Goal: Information Seeking & Learning: Learn about a topic

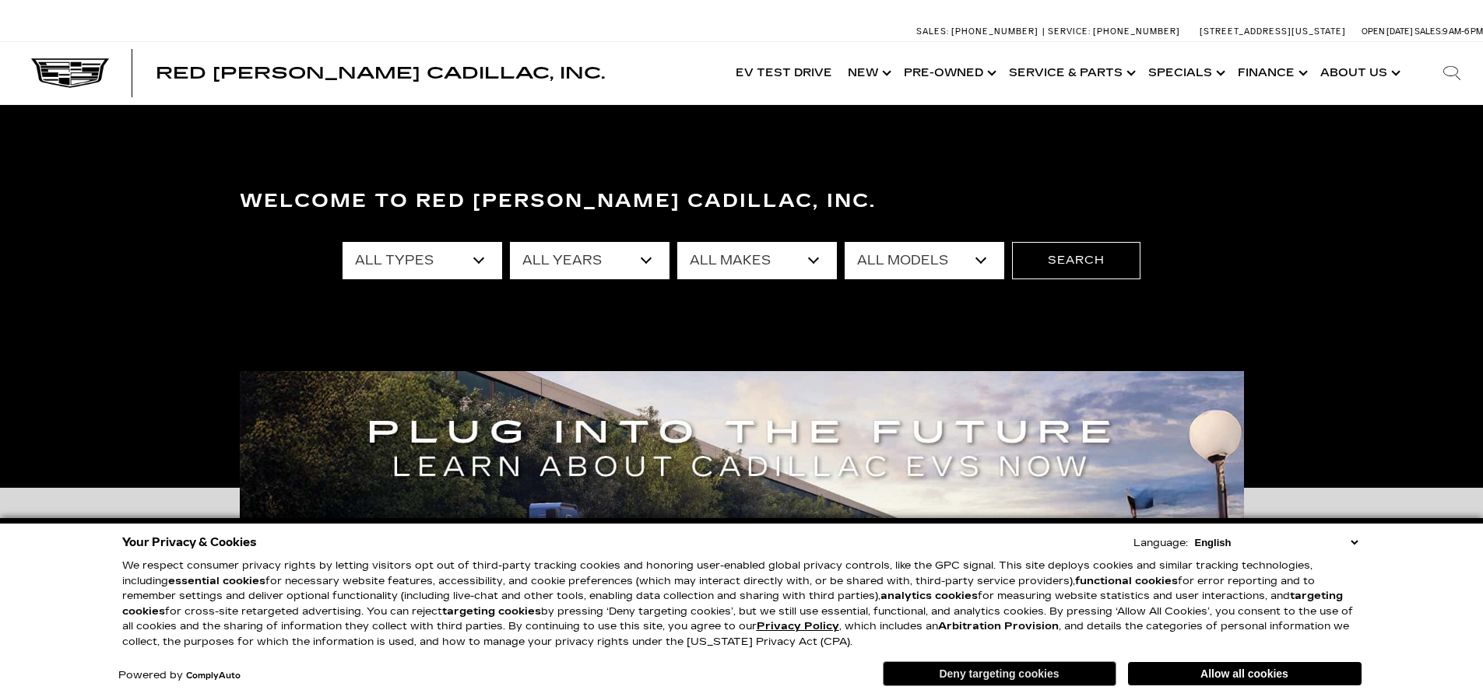
click at [1053, 670] on button "Deny targeting cookies" at bounding box center [1000, 674] width 234 height 25
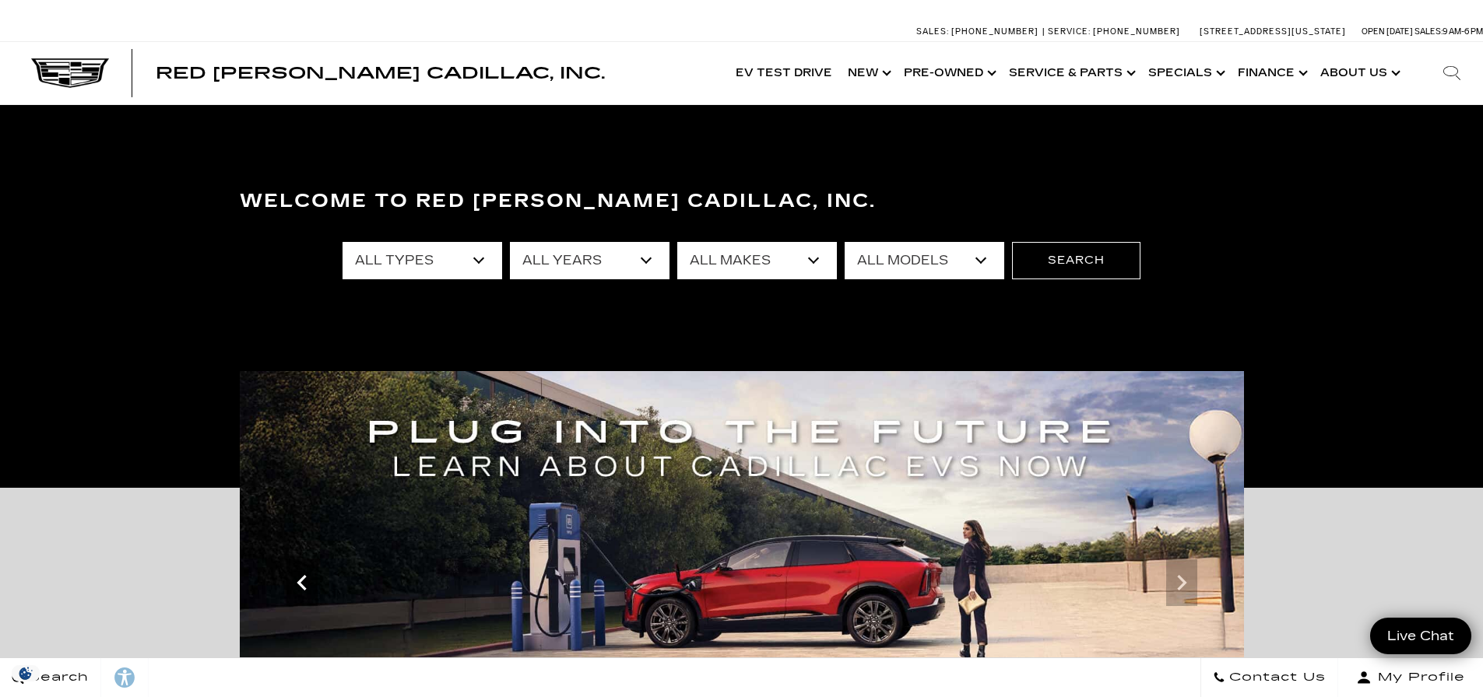
click at [301, 583] on icon "Previous" at bounding box center [301, 582] width 31 height 31
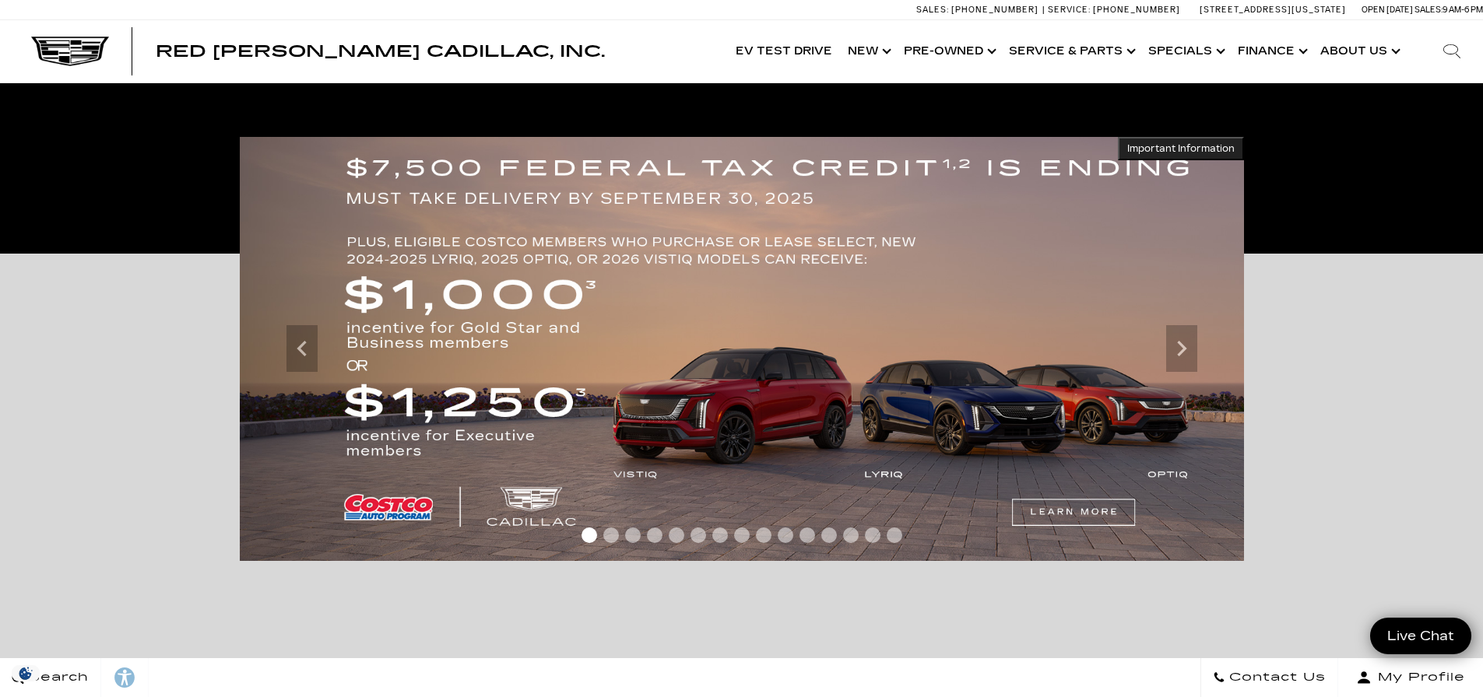
scroll to position [311, 0]
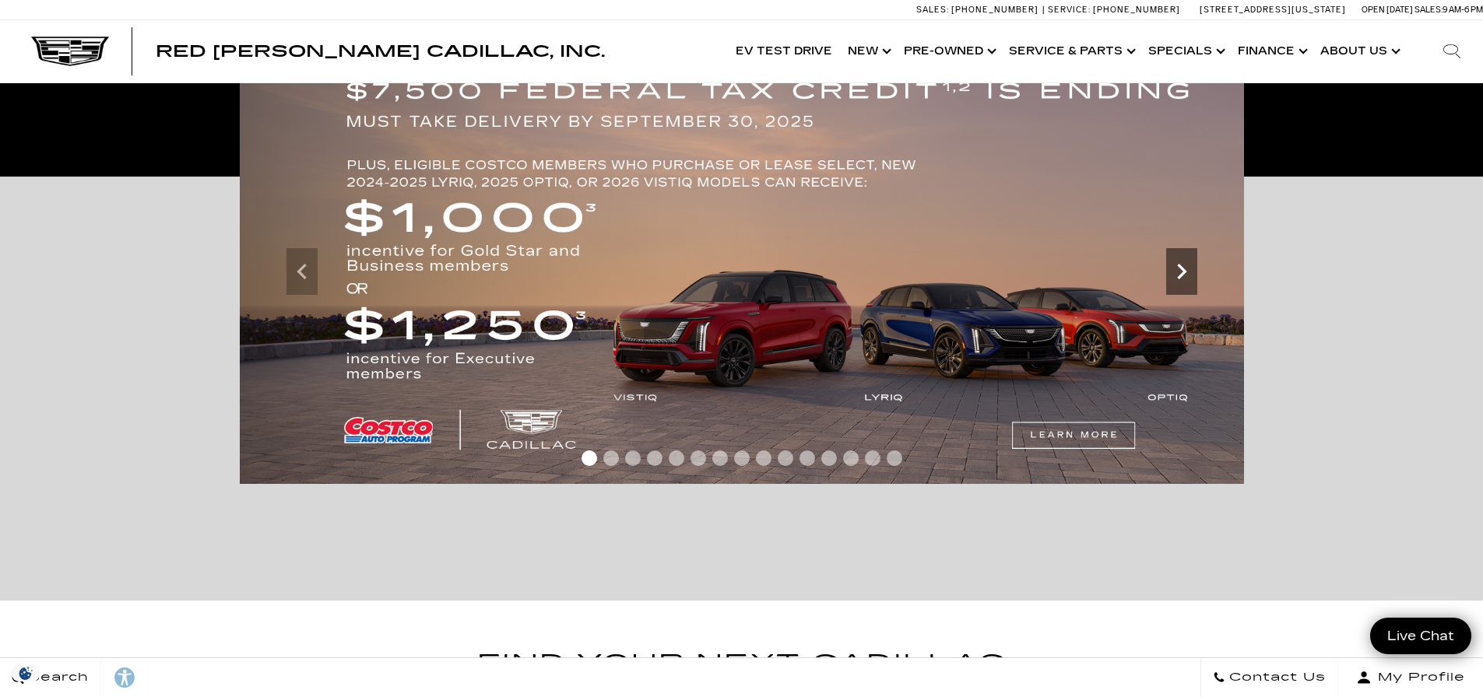
click at [1179, 267] on icon "Next" at bounding box center [1181, 272] width 9 height 16
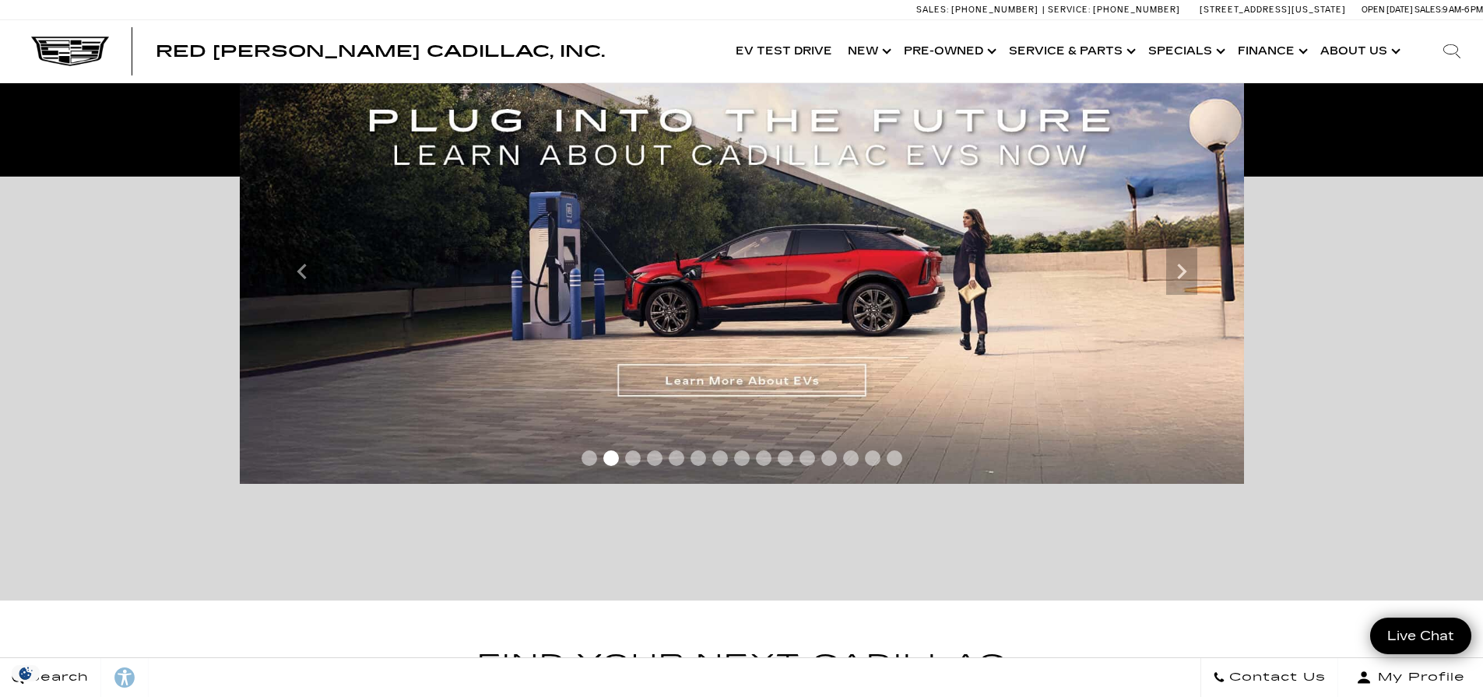
scroll to position [234, 0]
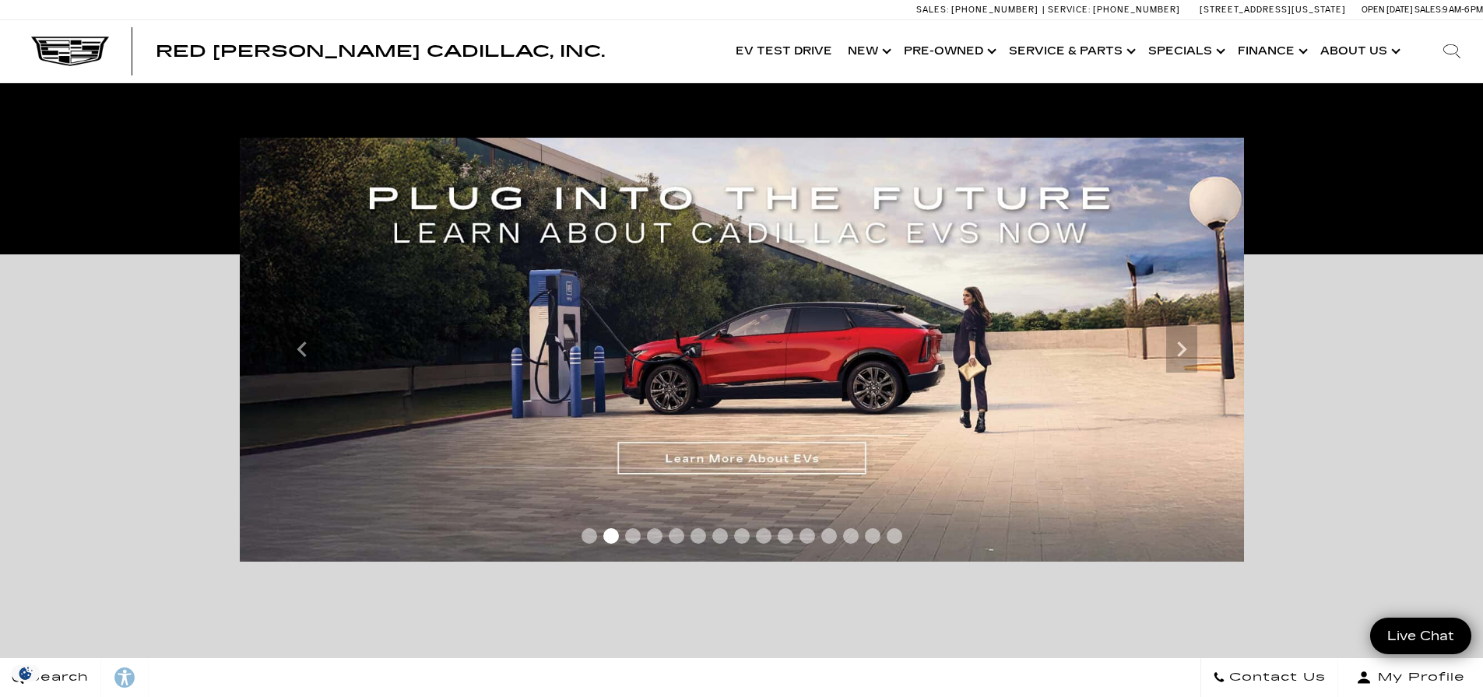
click at [746, 456] on img at bounding box center [742, 350] width 1004 height 424
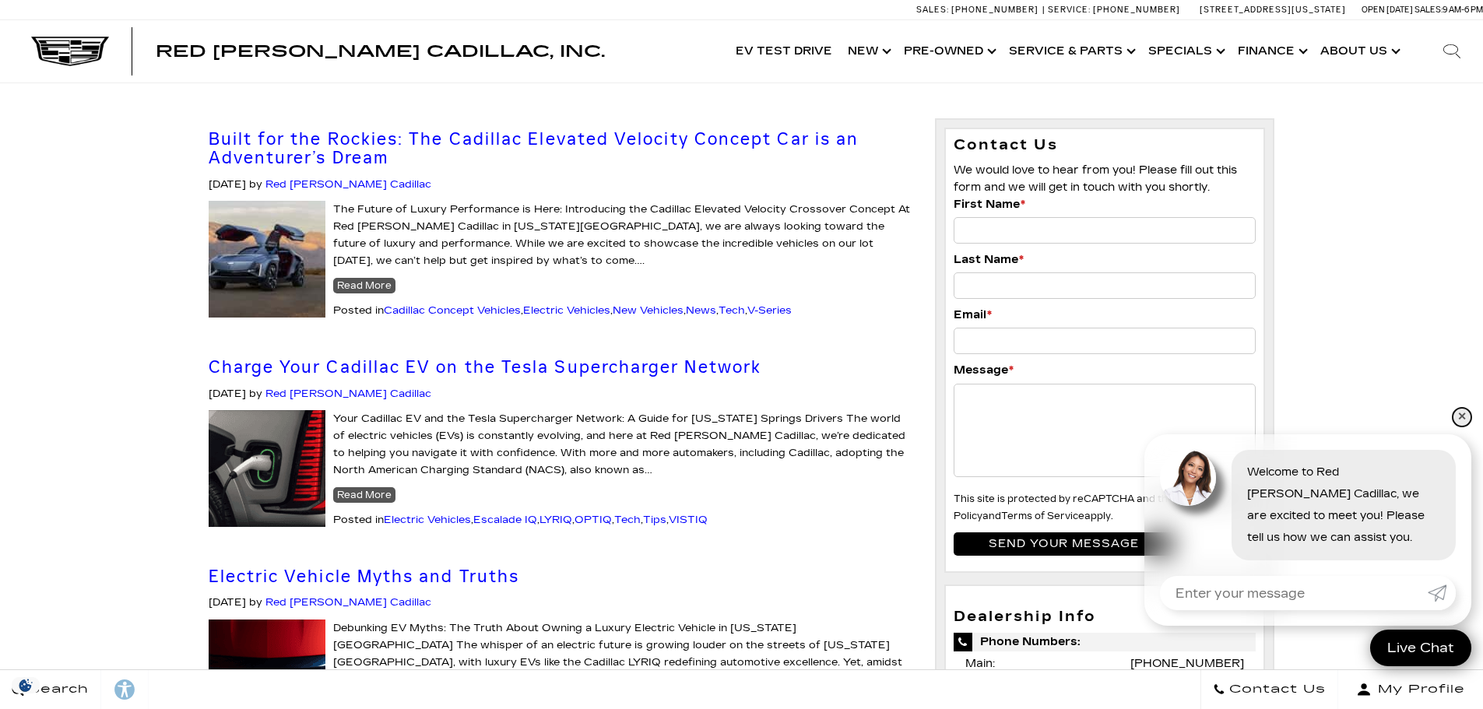
click at [1463, 417] on link "✕" at bounding box center [1462, 417] width 19 height 19
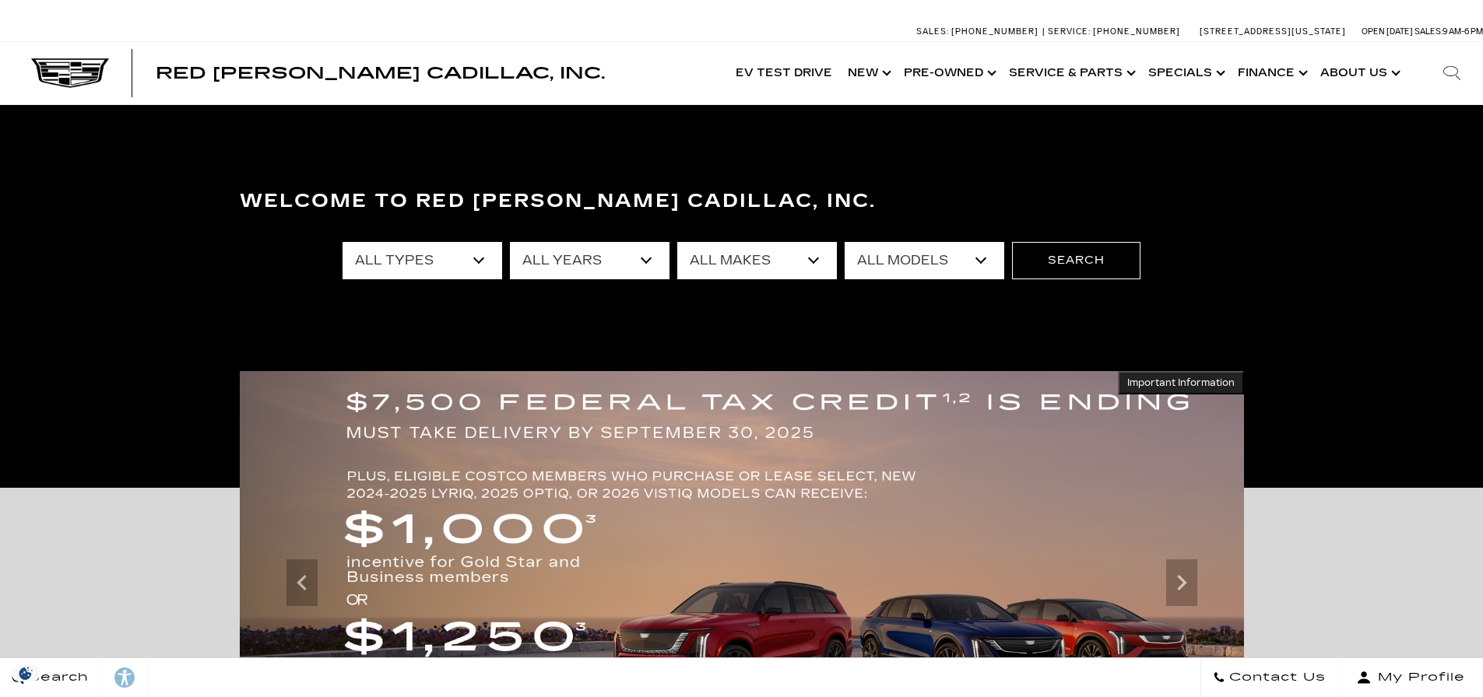
scroll to position [234, 0]
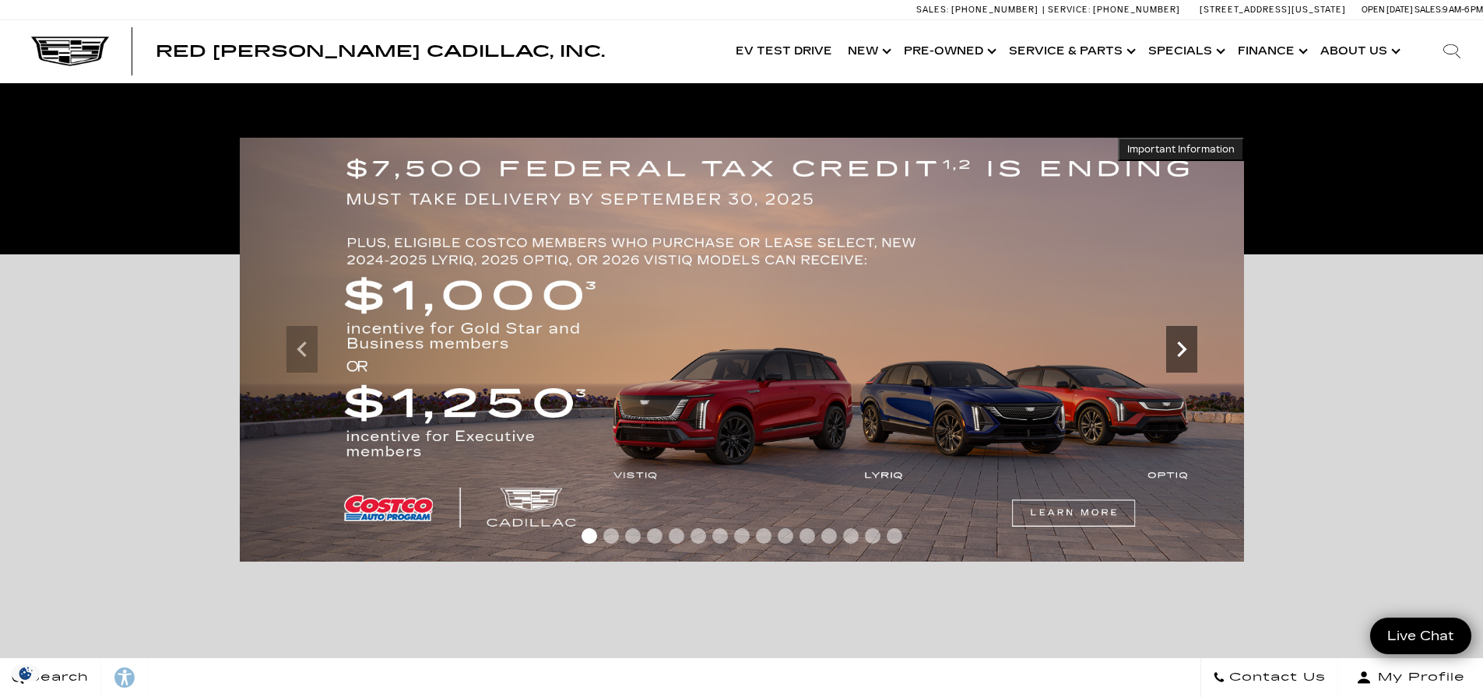
click at [1182, 360] on icon "Next" at bounding box center [1181, 349] width 31 height 31
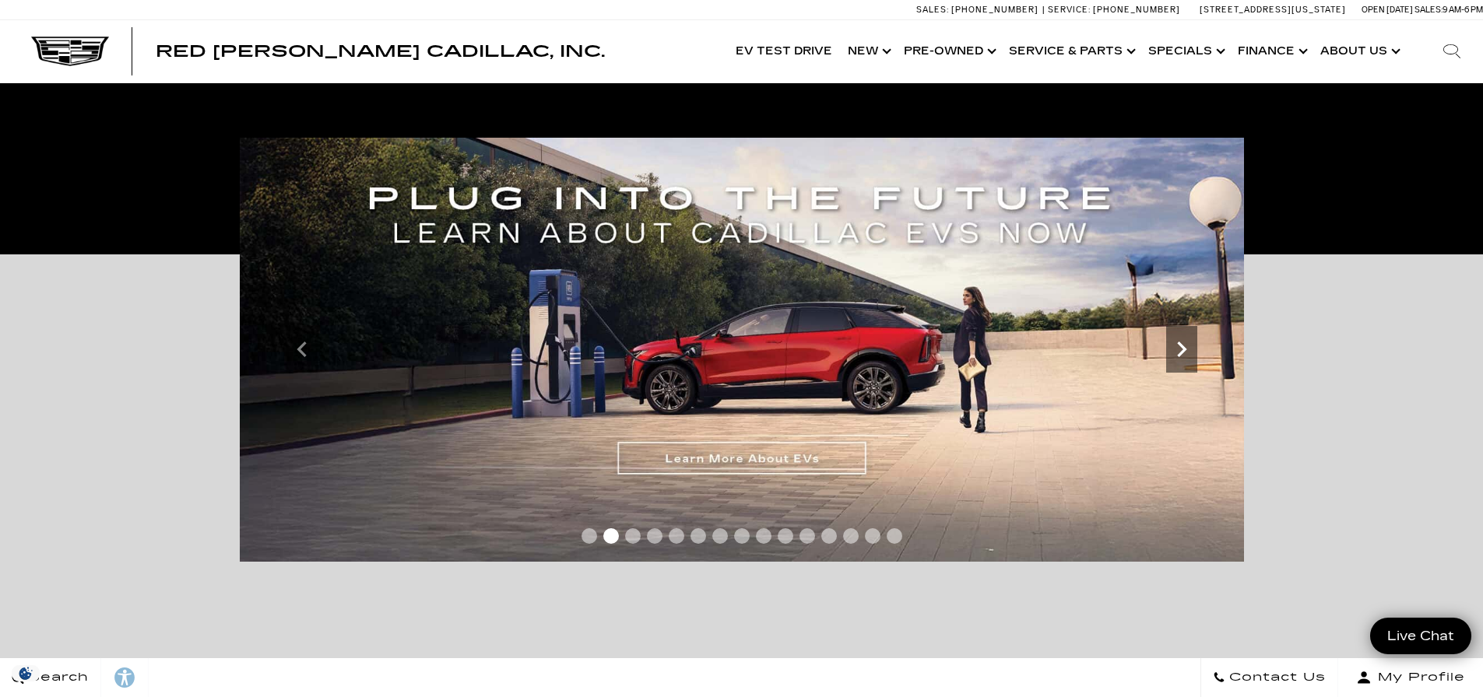
click at [1185, 360] on icon "Next" at bounding box center [1181, 349] width 31 height 31
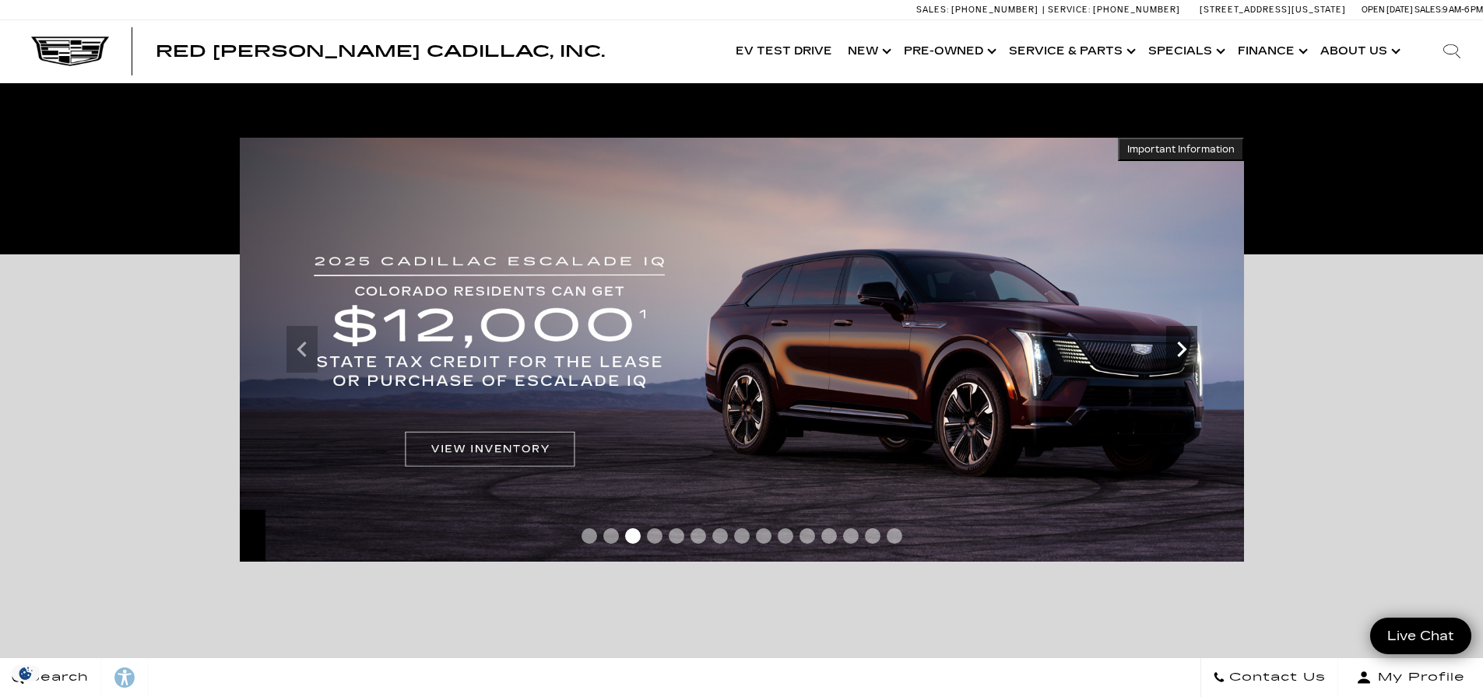
click at [1185, 360] on icon "Next" at bounding box center [1181, 349] width 31 height 31
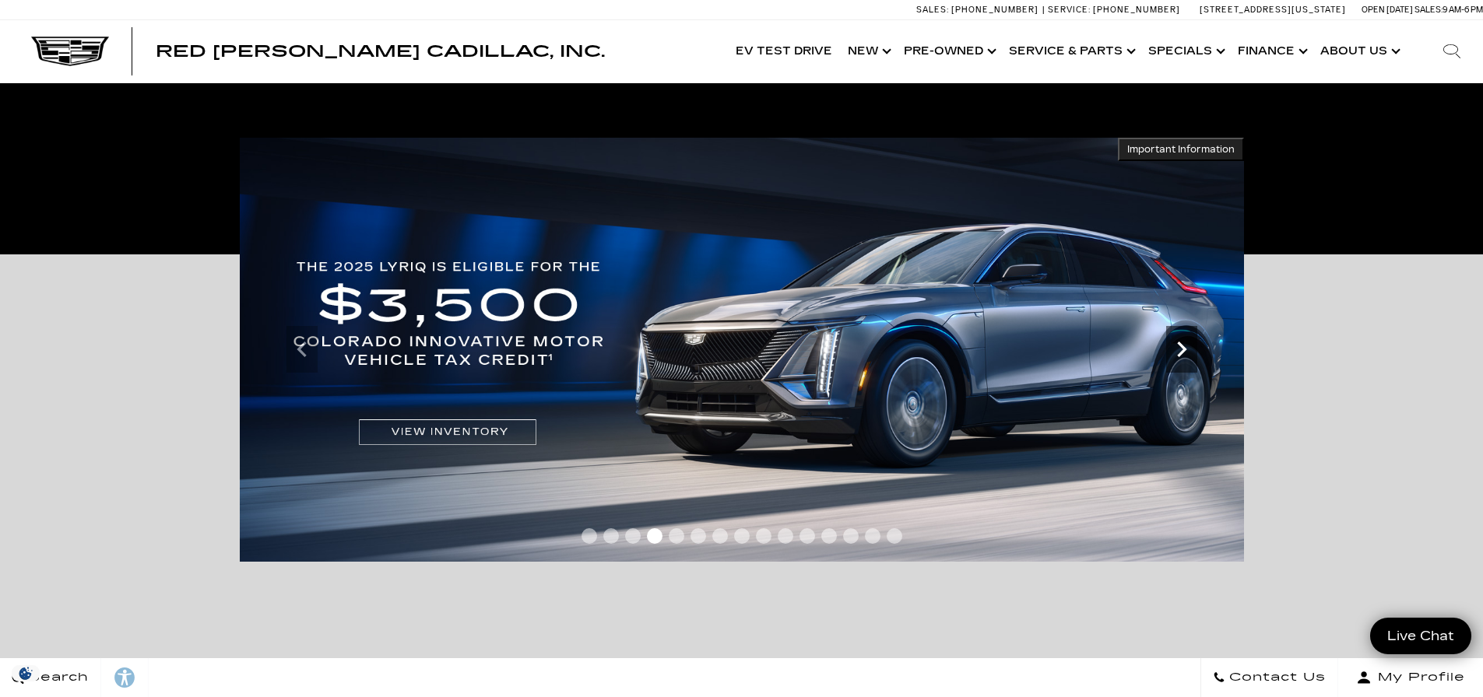
click at [1182, 360] on icon "Next" at bounding box center [1181, 349] width 31 height 31
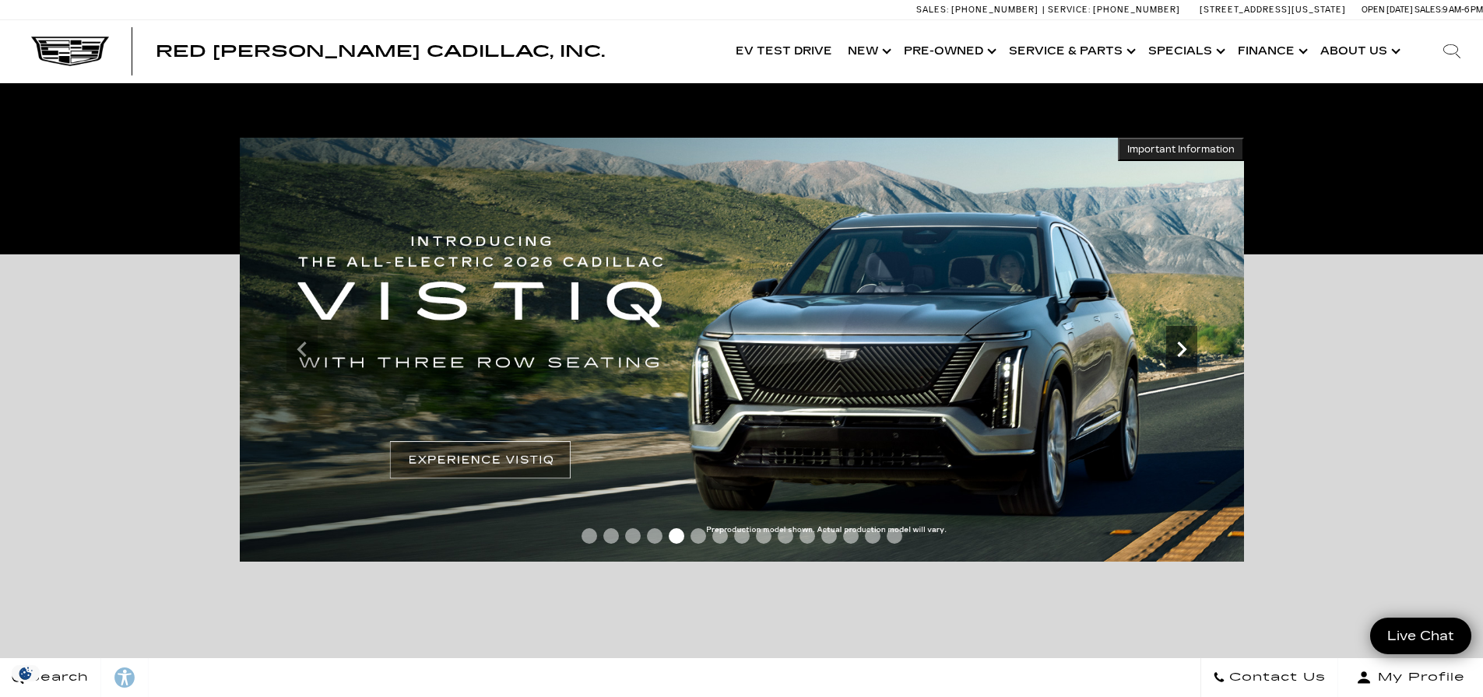
click at [1182, 360] on icon "Next" at bounding box center [1181, 349] width 31 height 31
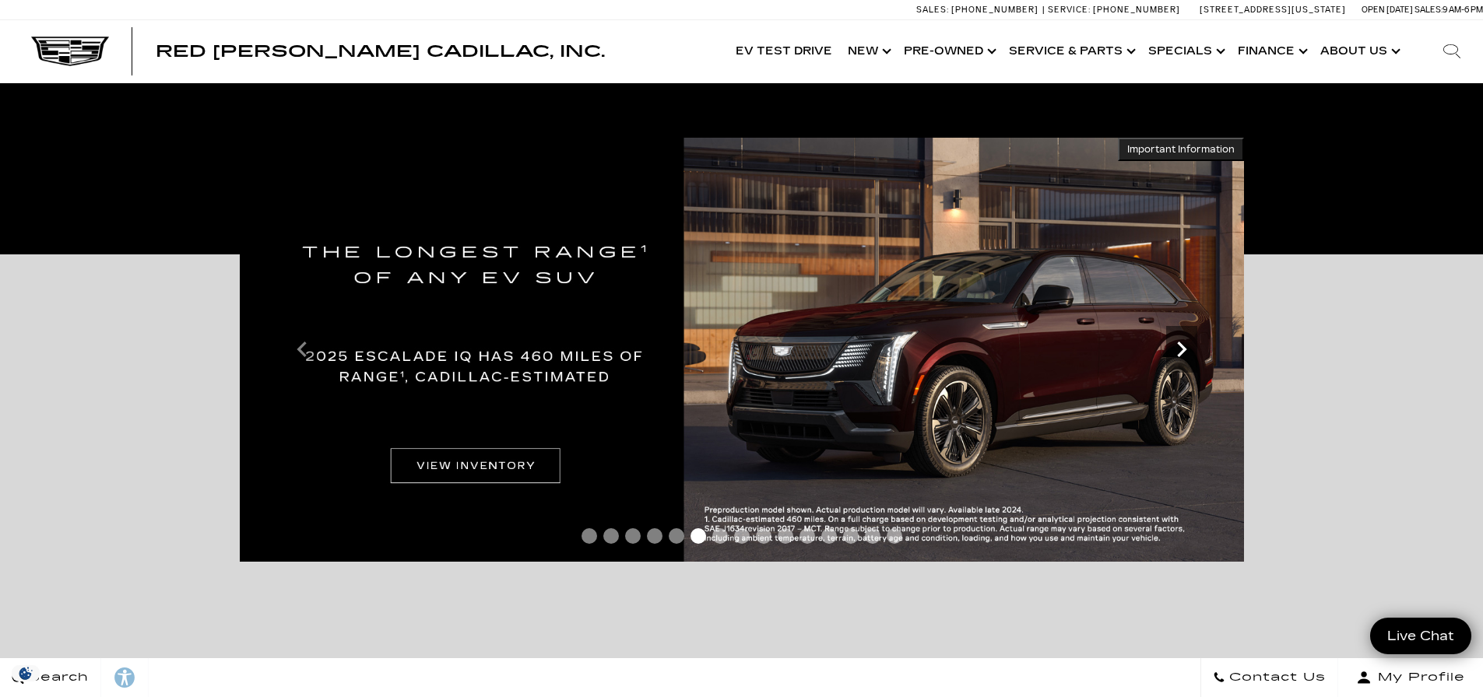
click at [1182, 360] on icon "Next" at bounding box center [1181, 349] width 31 height 31
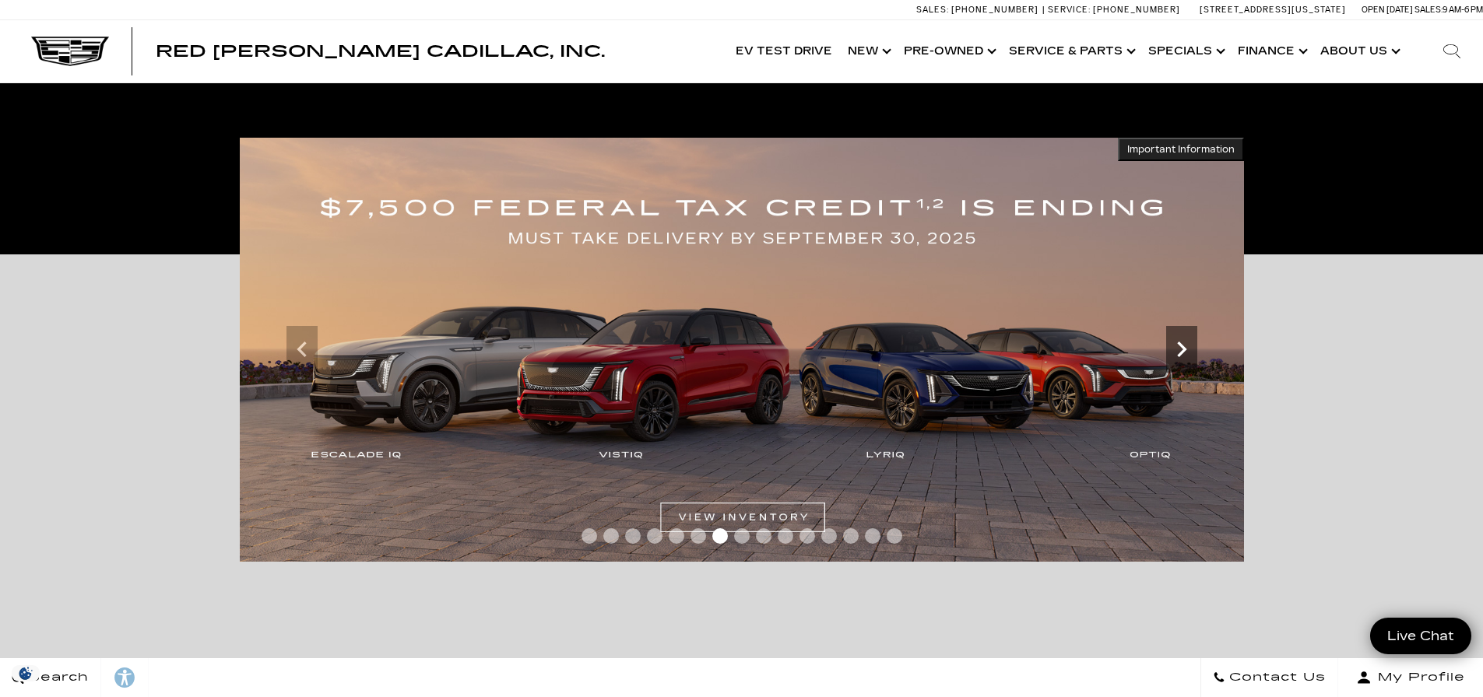
click at [1182, 360] on icon "Next" at bounding box center [1181, 349] width 31 height 31
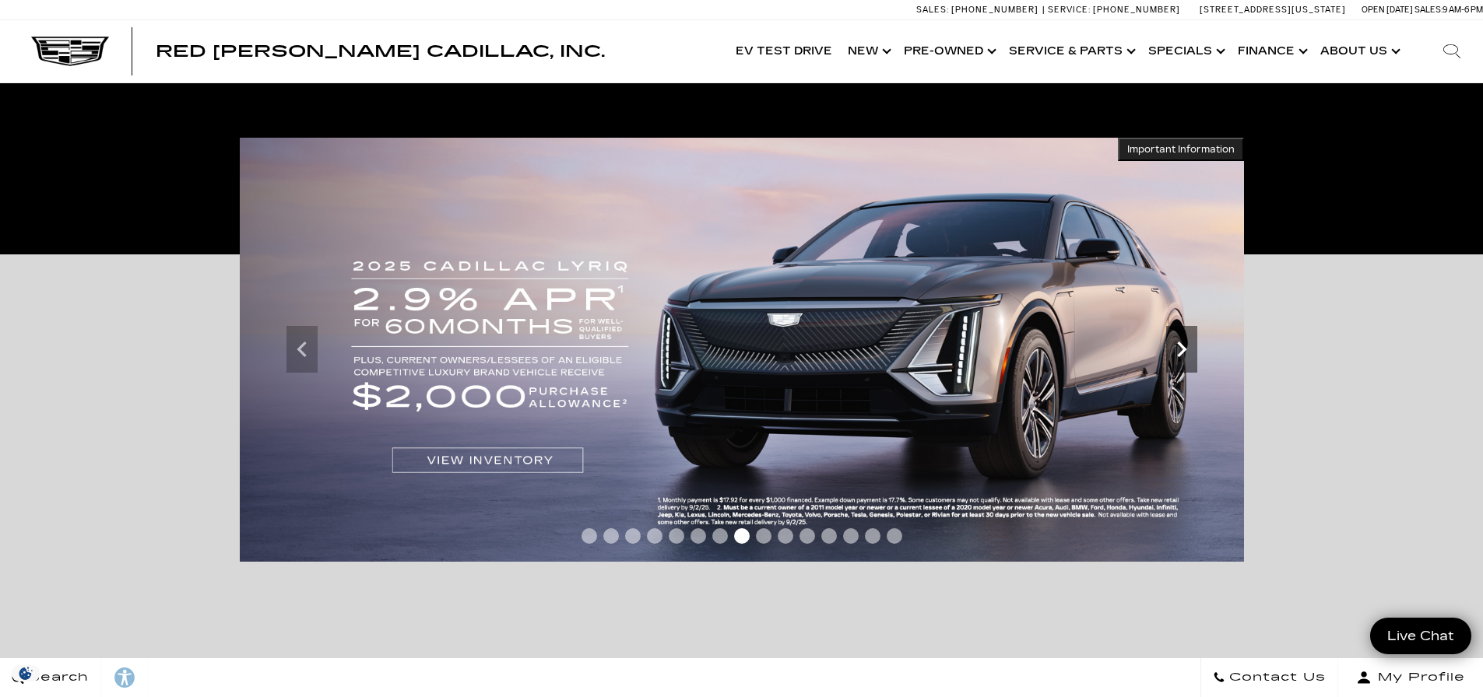
click at [1182, 360] on icon "Next" at bounding box center [1181, 349] width 31 height 31
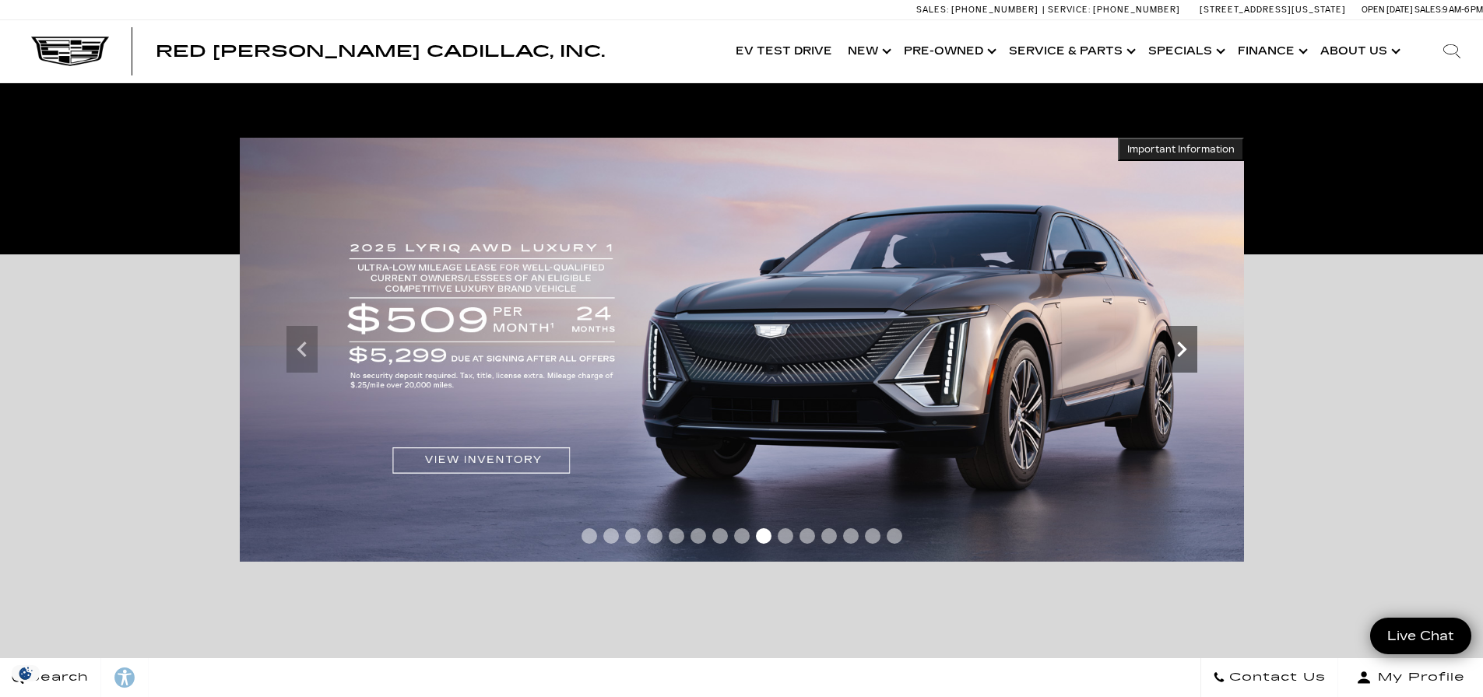
click at [1182, 360] on icon "Next" at bounding box center [1181, 349] width 31 height 31
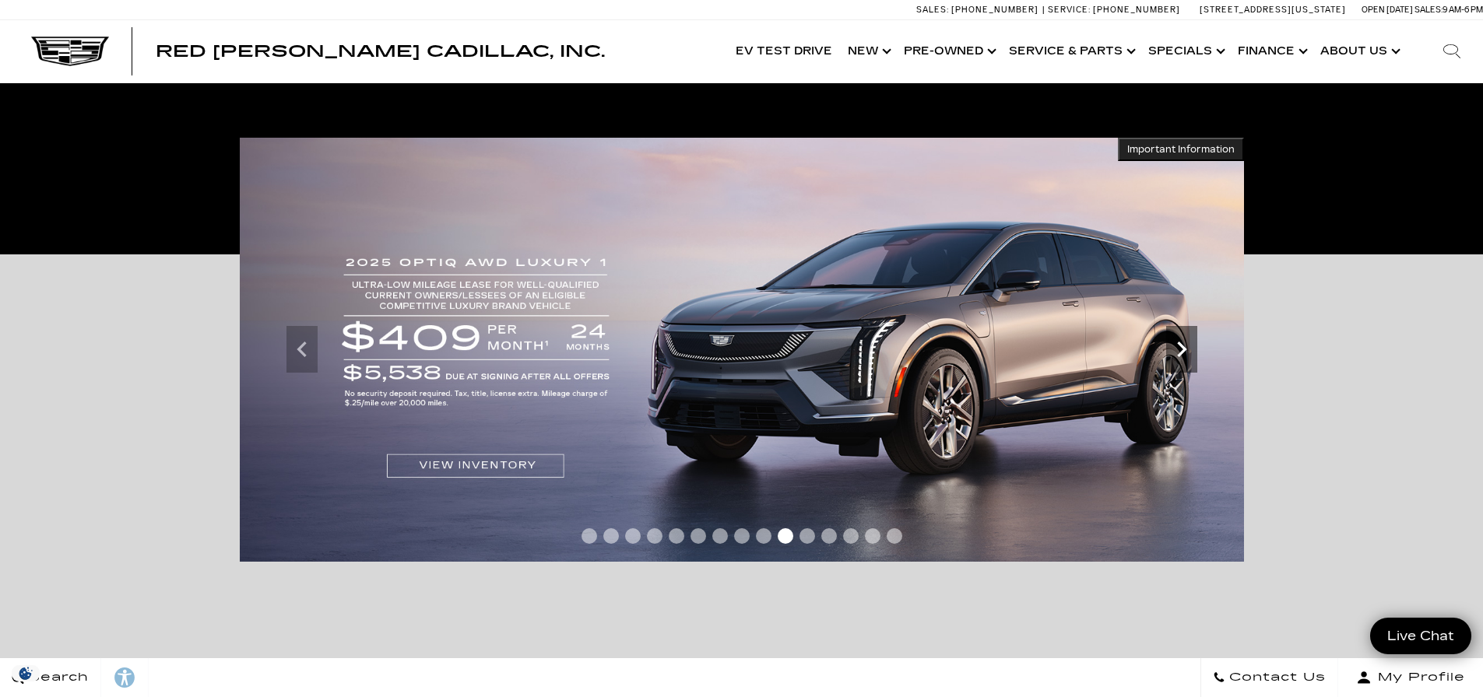
click at [1182, 360] on icon "Next" at bounding box center [1181, 349] width 31 height 31
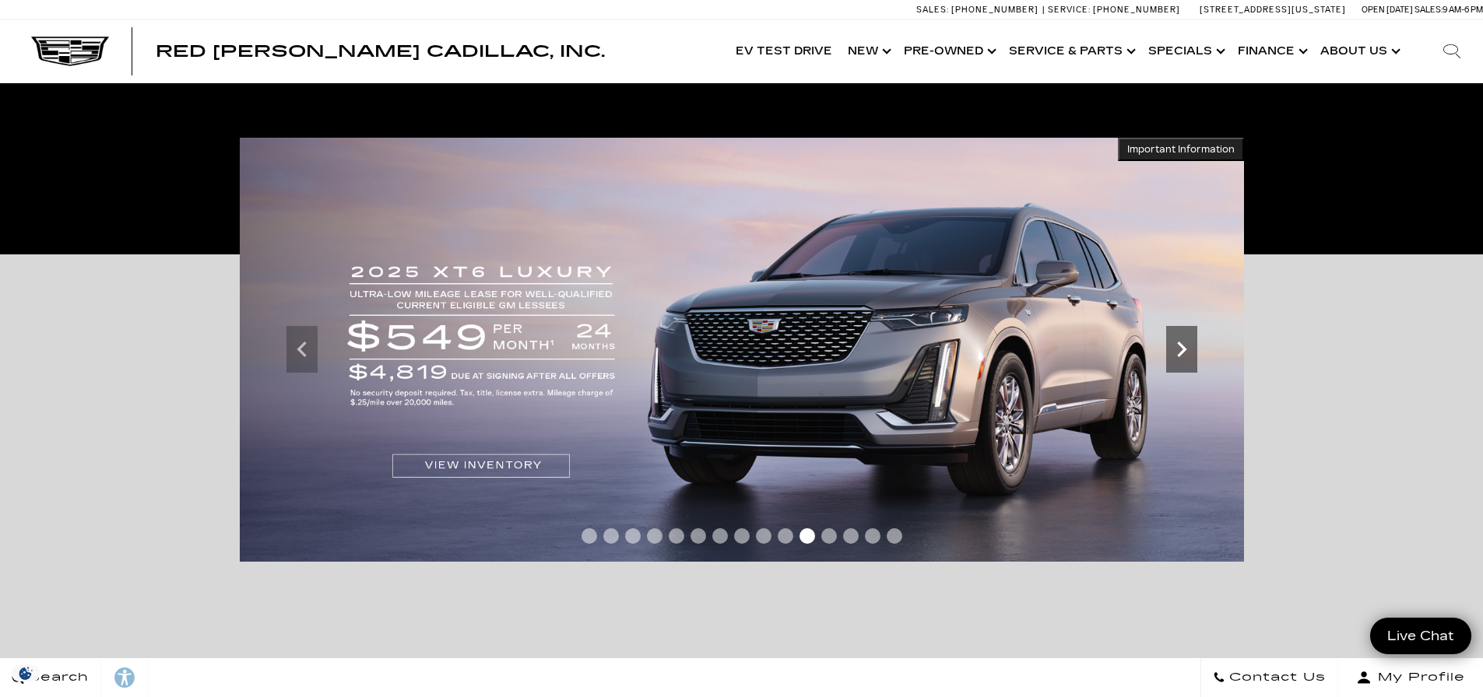
click at [1182, 360] on icon "Next" at bounding box center [1181, 349] width 31 height 31
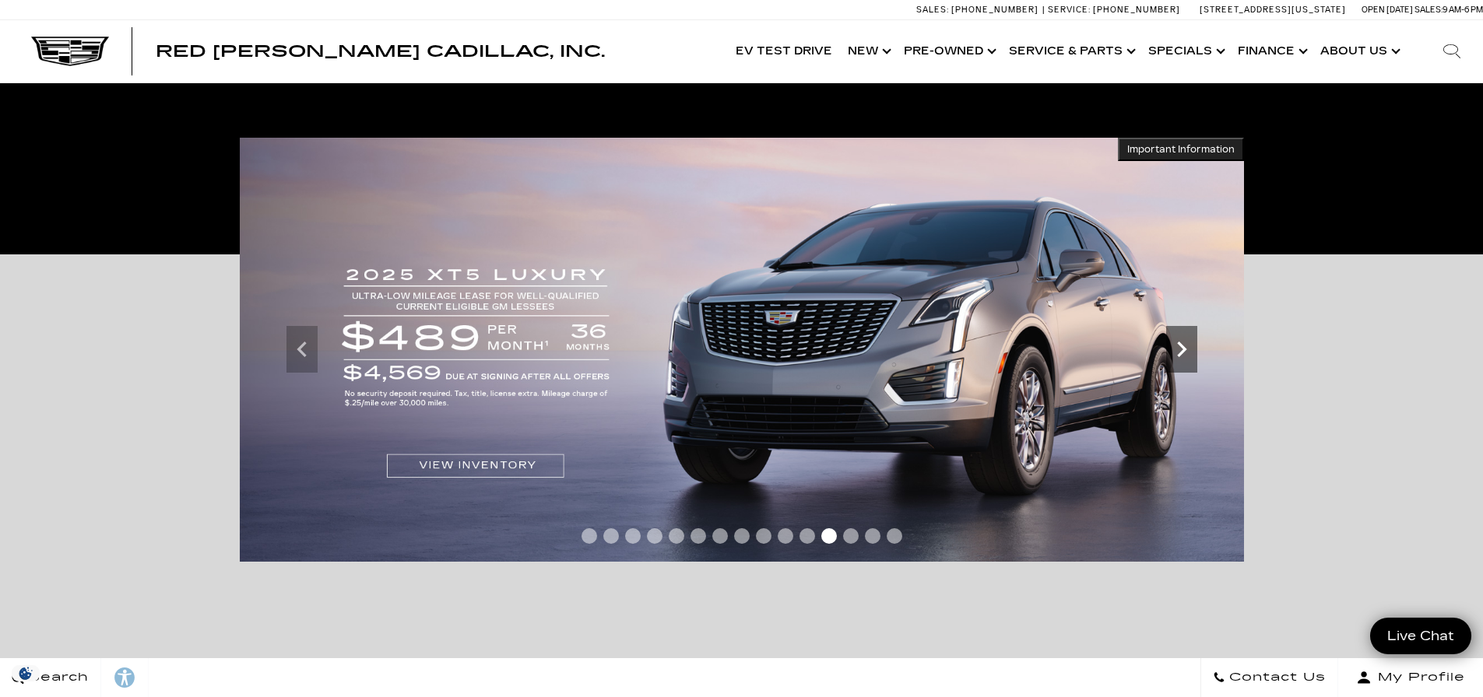
click at [1182, 360] on icon "Next" at bounding box center [1181, 349] width 31 height 31
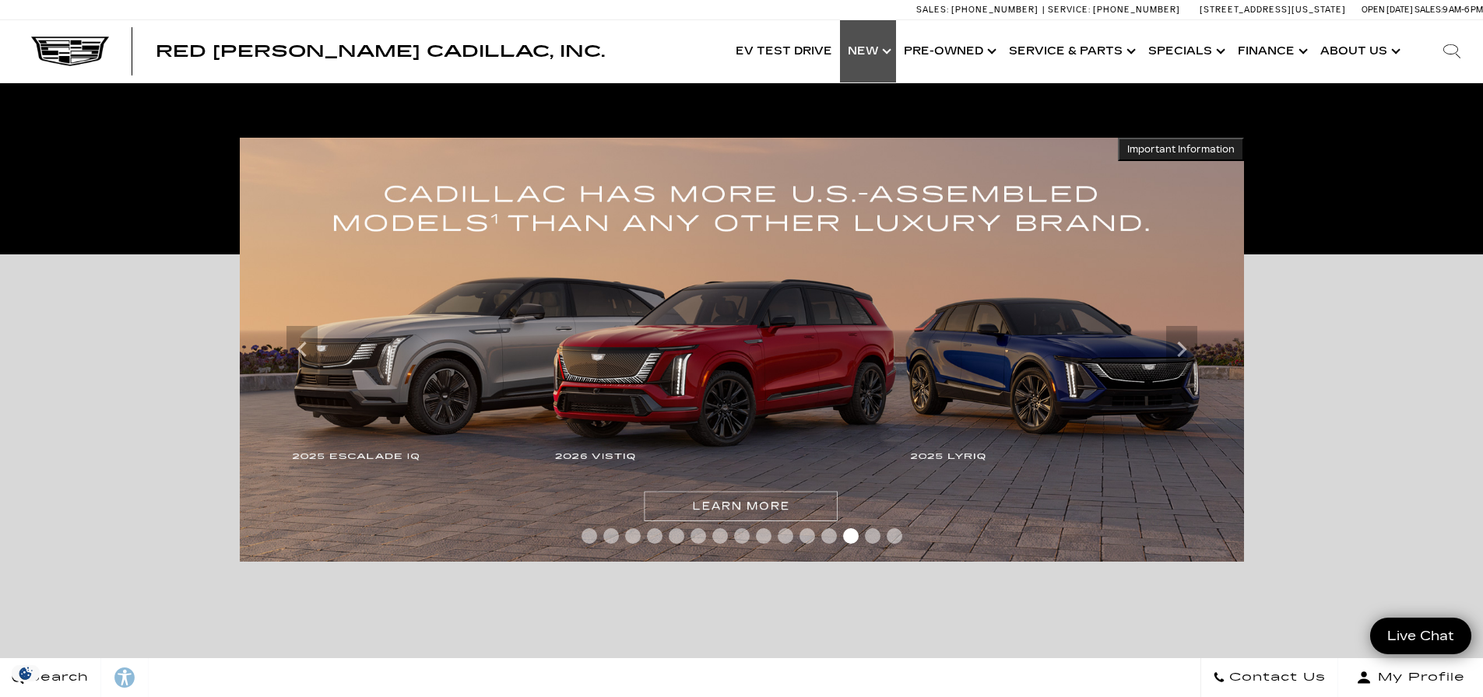
click at [888, 50] on link "Show New" at bounding box center [868, 51] width 56 height 62
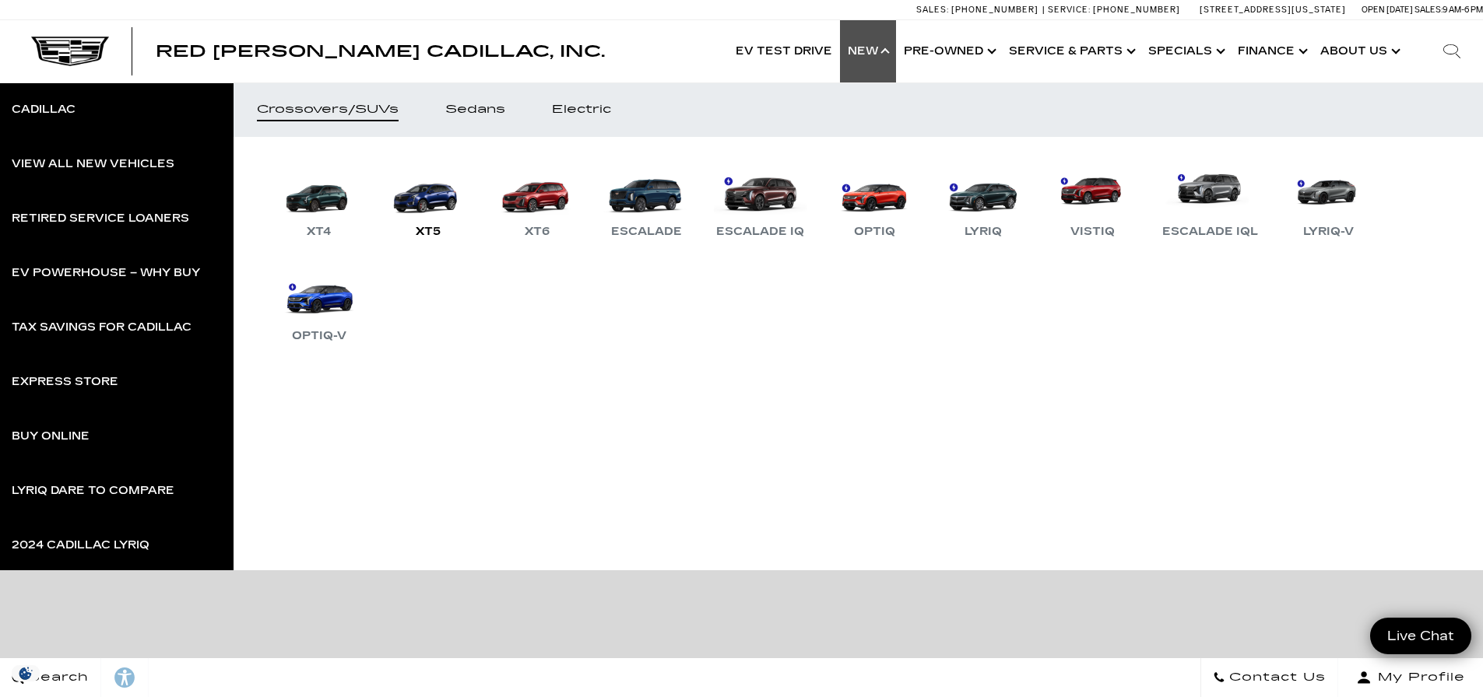
click at [418, 200] on link "XT5" at bounding box center [427, 200] width 93 height 81
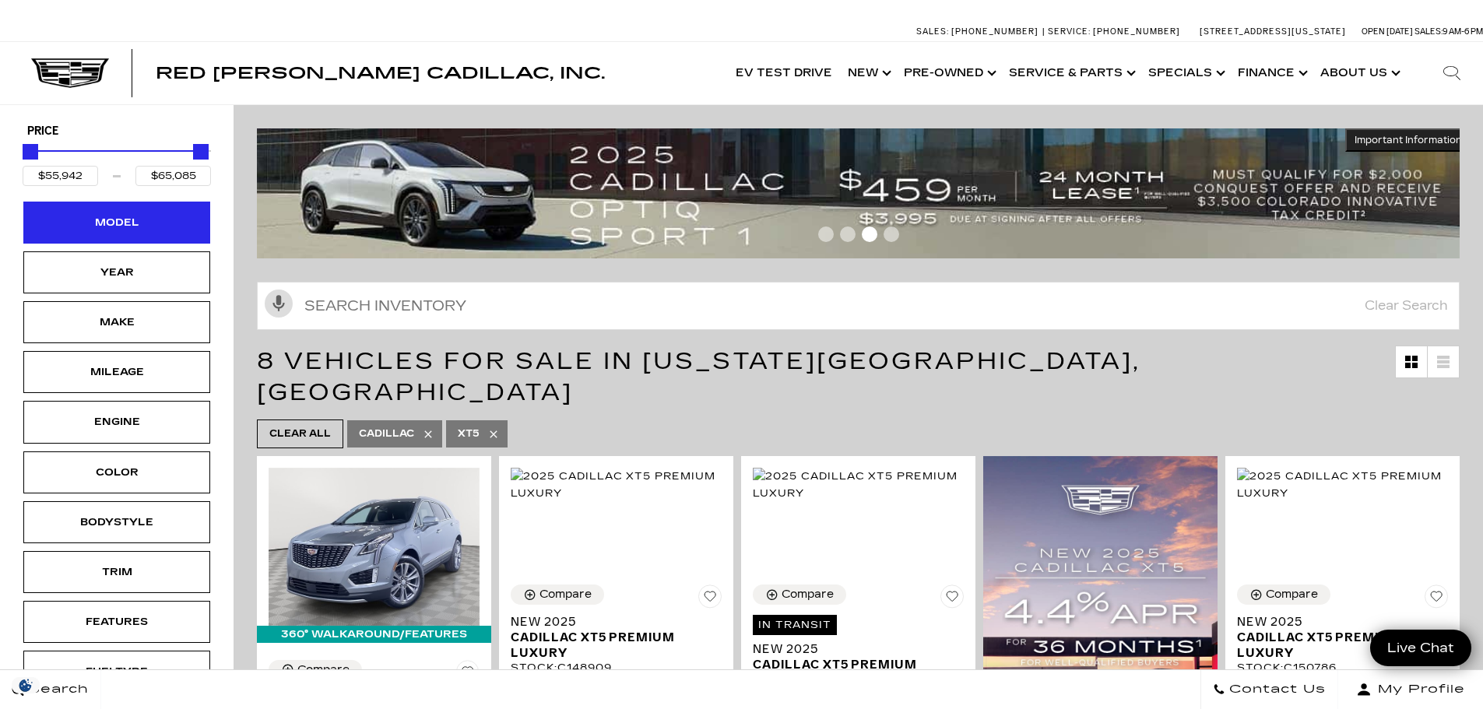
click at [139, 213] on div "Model" at bounding box center [116, 223] width 187 height 42
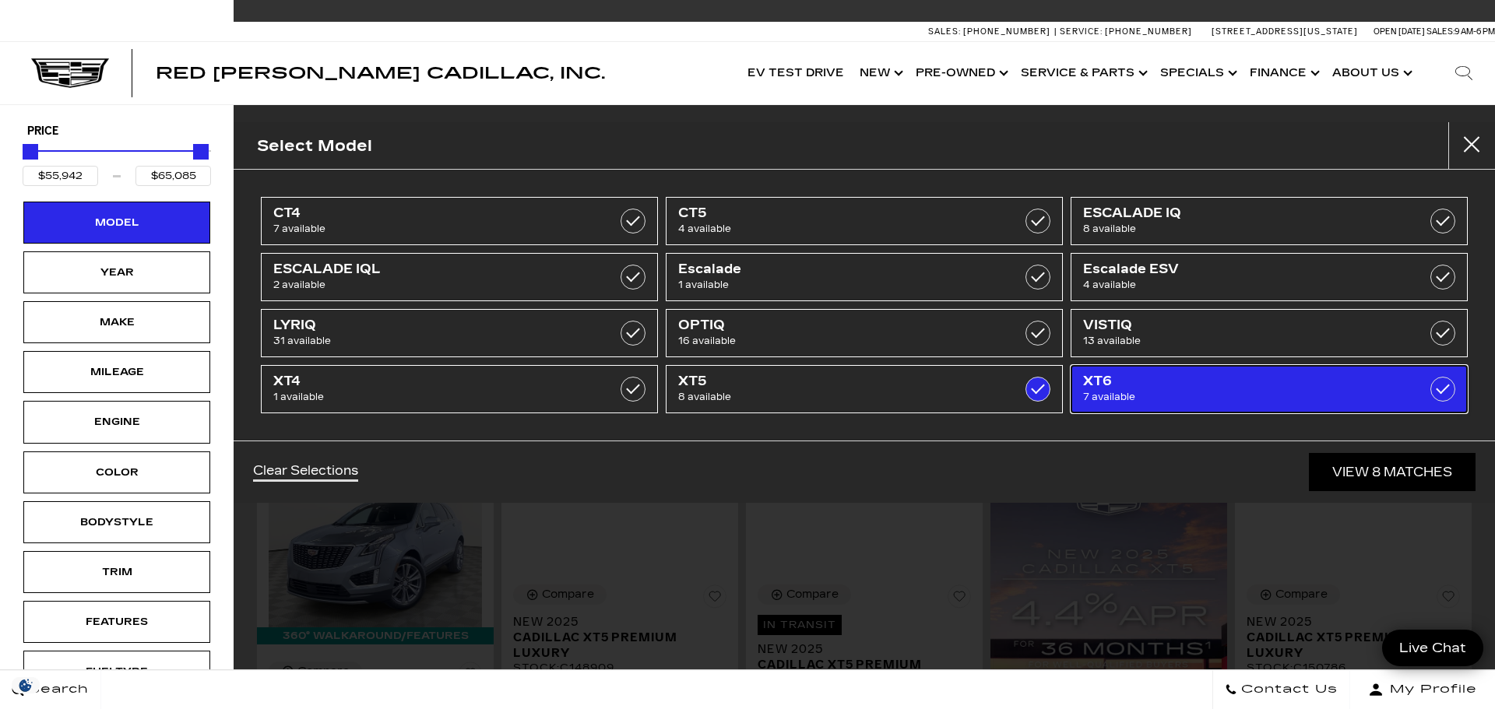
click at [1422, 391] on link "XT6 7 available" at bounding box center [1268, 389] width 397 height 48
type input "$75,560"
checkbox input "true"
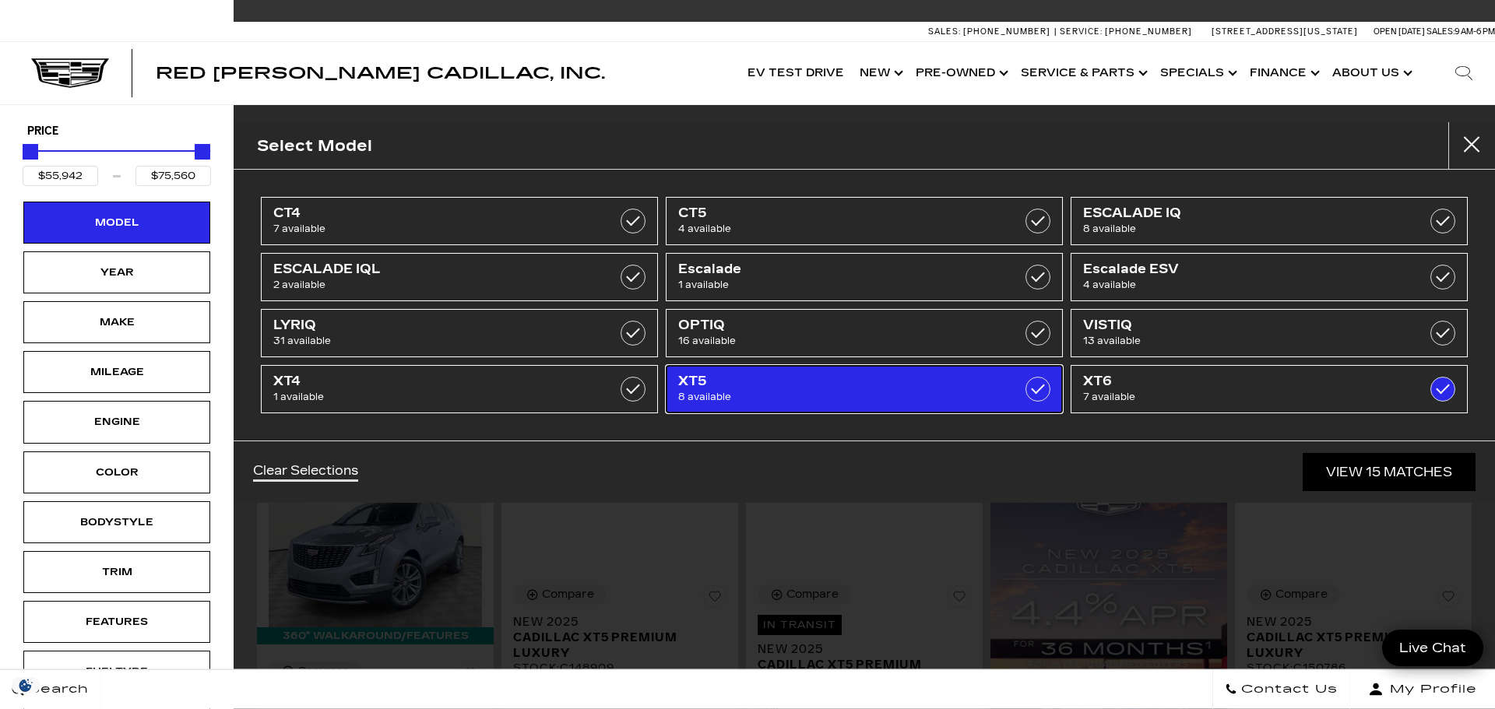
click at [1037, 382] on label at bounding box center [1037, 389] width 25 height 25
type input "$60,440"
checkbox input "false"
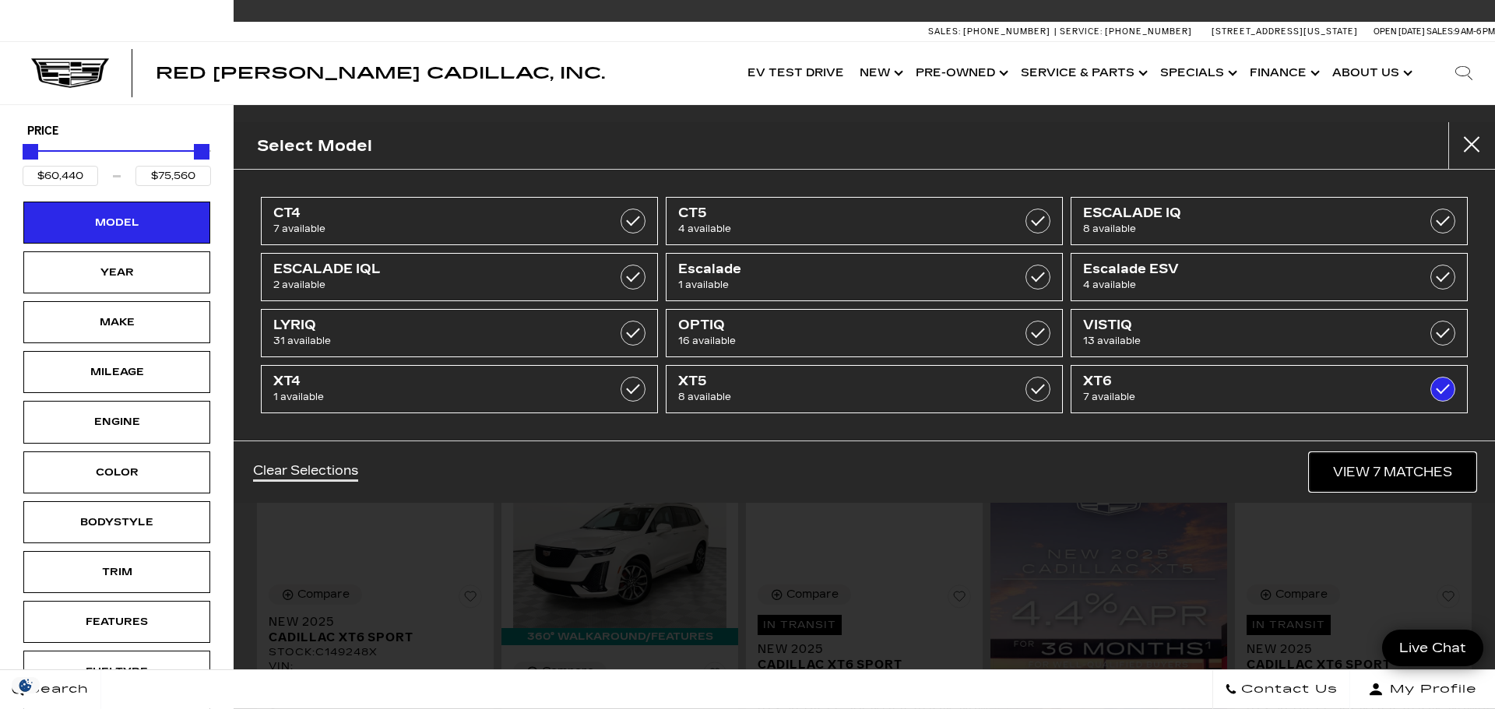
click at [1394, 469] on link "View 7 Matches" at bounding box center [1392, 472] width 166 height 38
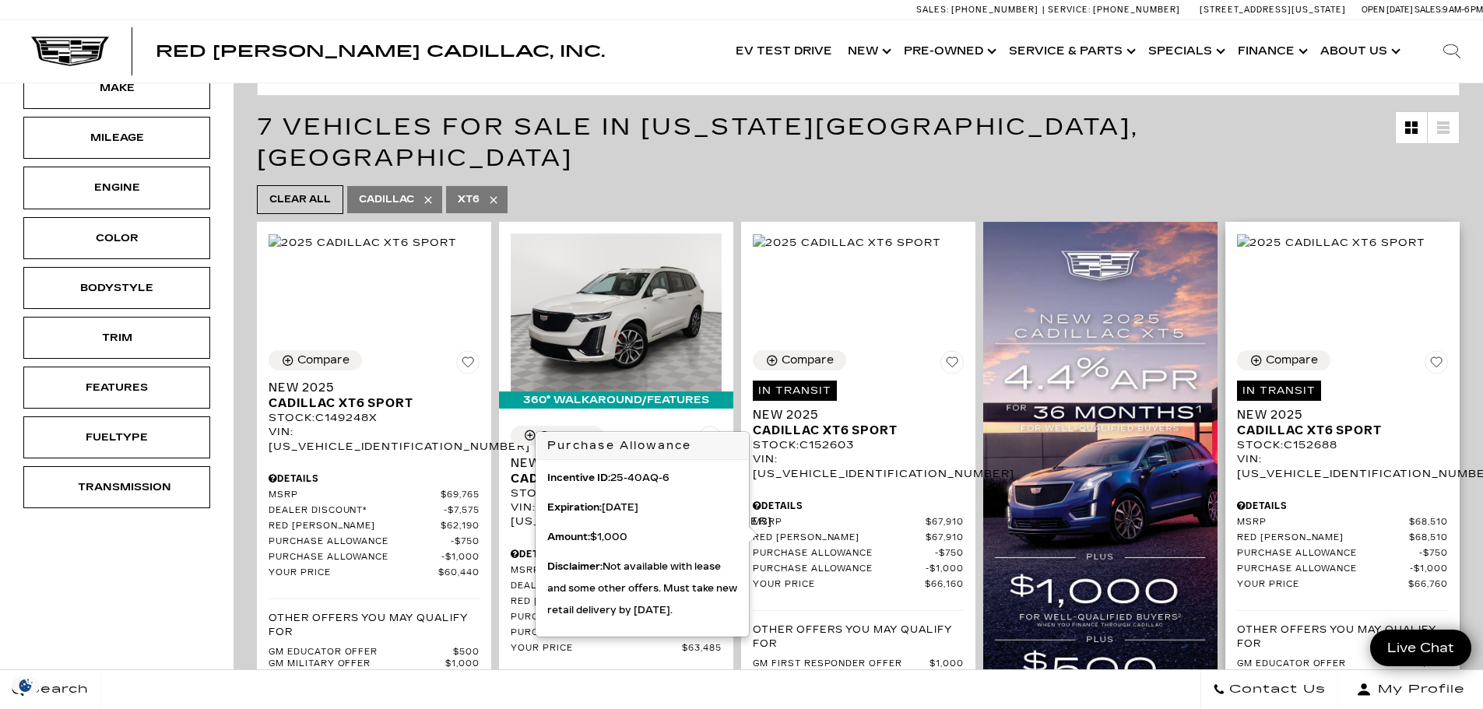
scroll to position [234, 0]
click at [747, 182] on ul "Clear All Cadillac XT6" at bounding box center [858, 200] width 1203 height 37
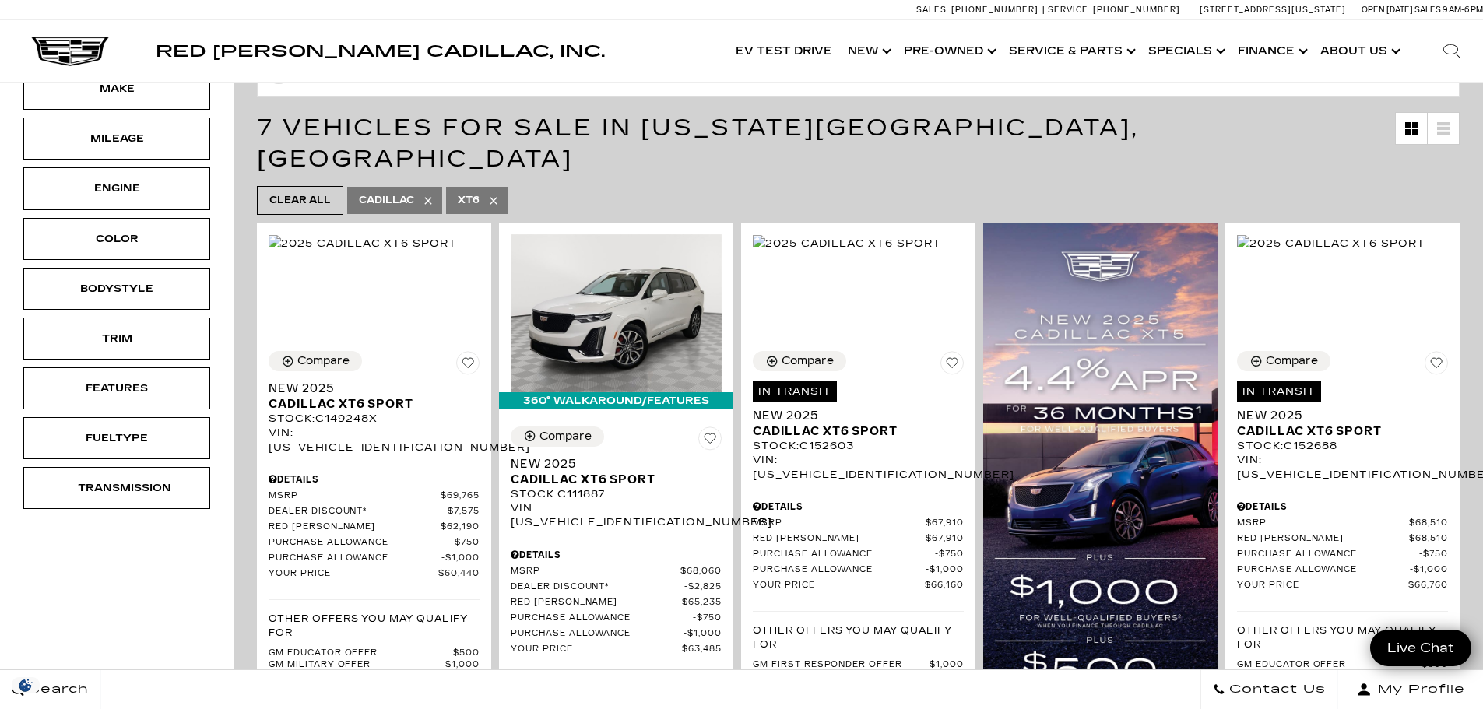
click at [757, 182] on ul "Clear All Cadillac XT6" at bounding box center [858, 200] width 1203 height 37
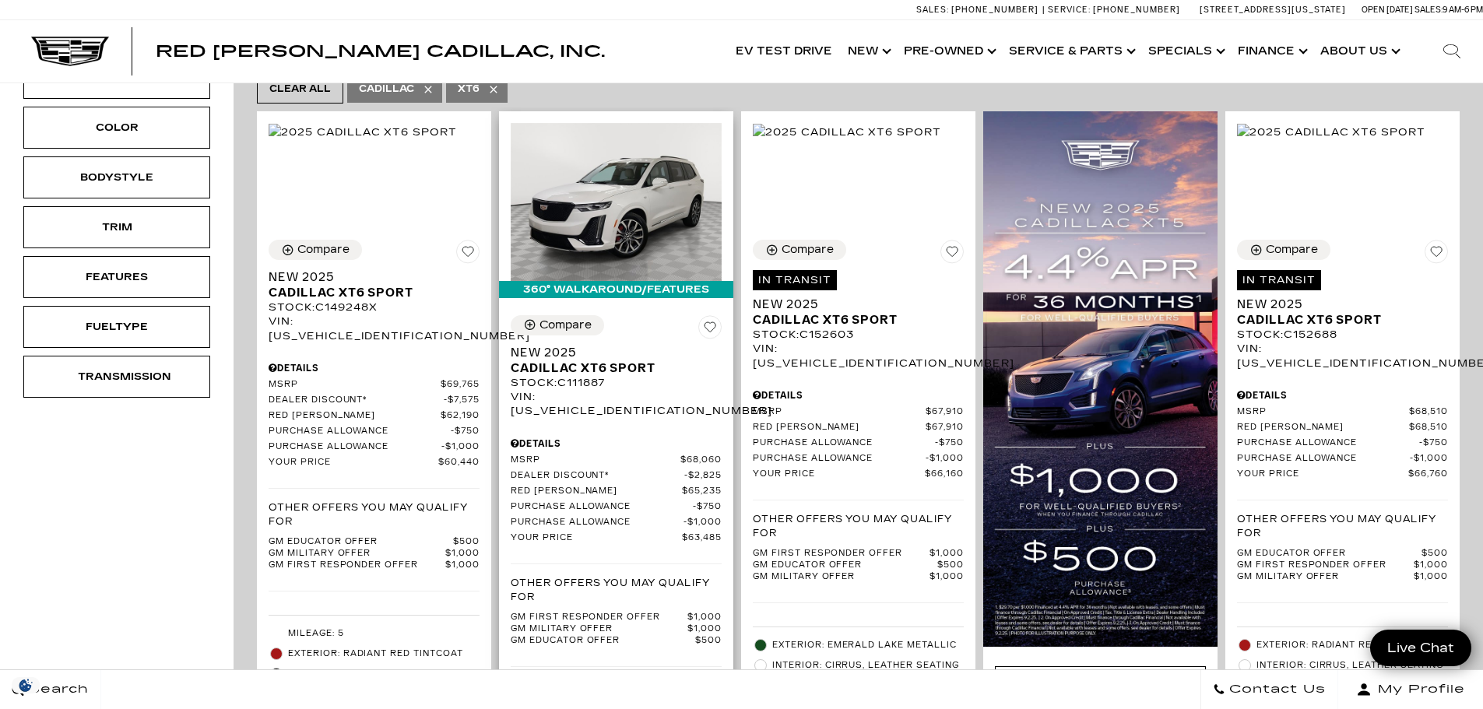
scroll to position [311, 0]
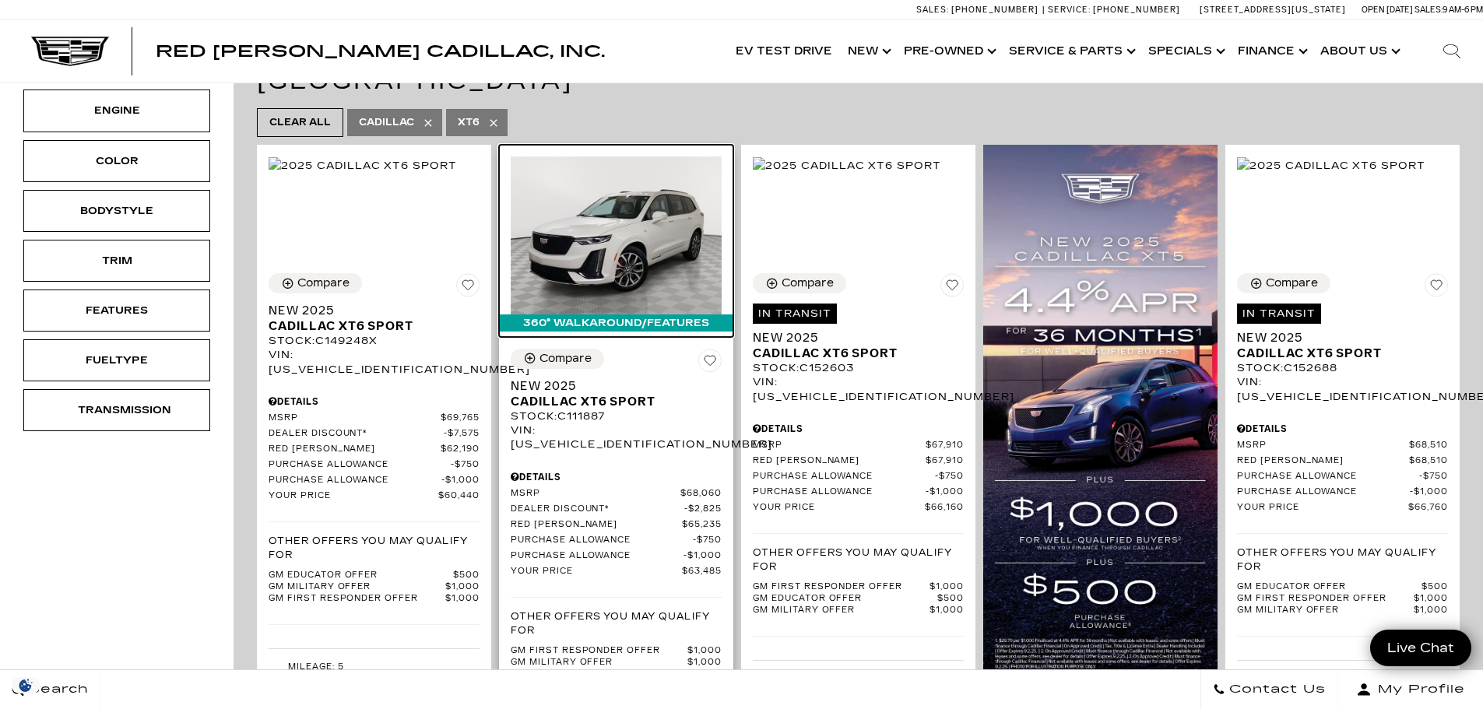
click at [631, 211] on img at bounding box center [616, 235] width 211 height 158
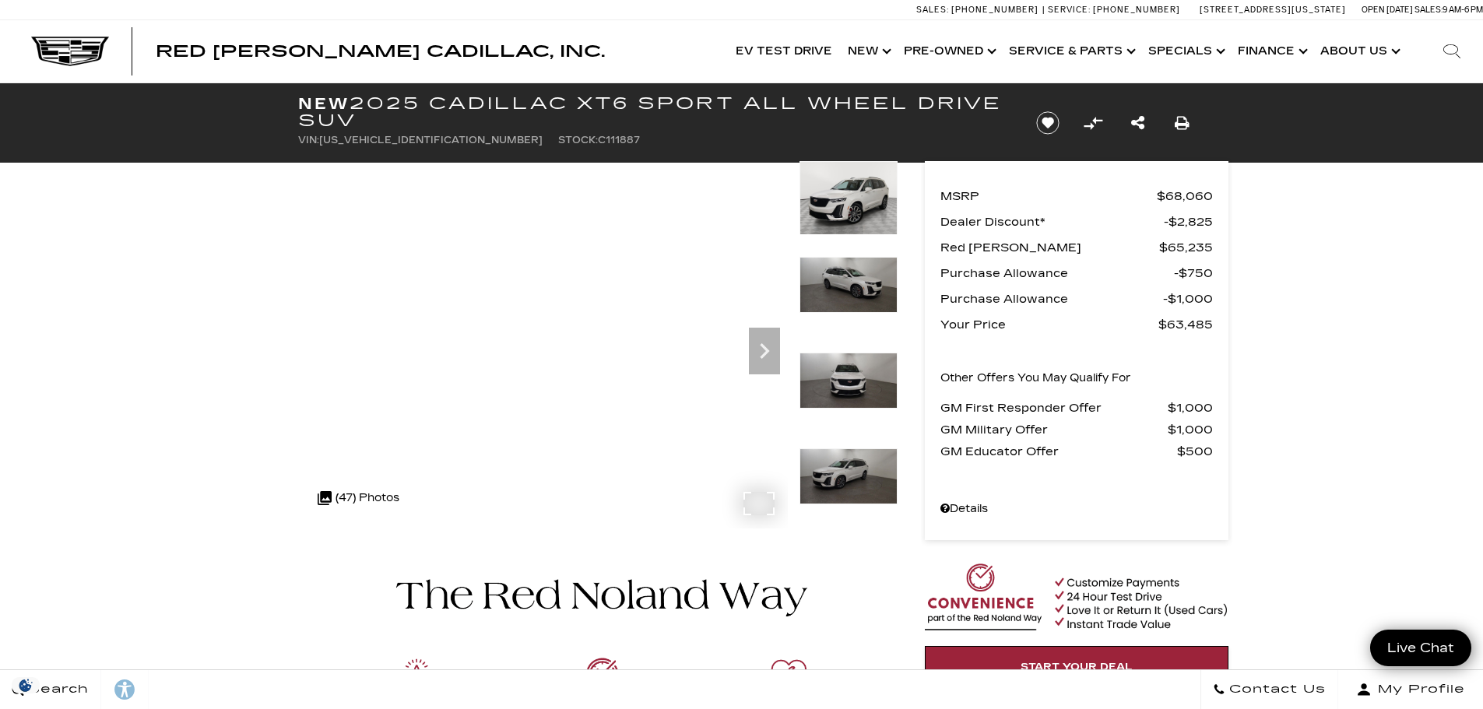
click at [349, 494] on div ".cls-1, .cls-3 { fill: #c50033; } .cls-1 { clip-rule: evenodd; } .cls-2 { clip-…" at bounding box center [358, 498] width 97 height 37
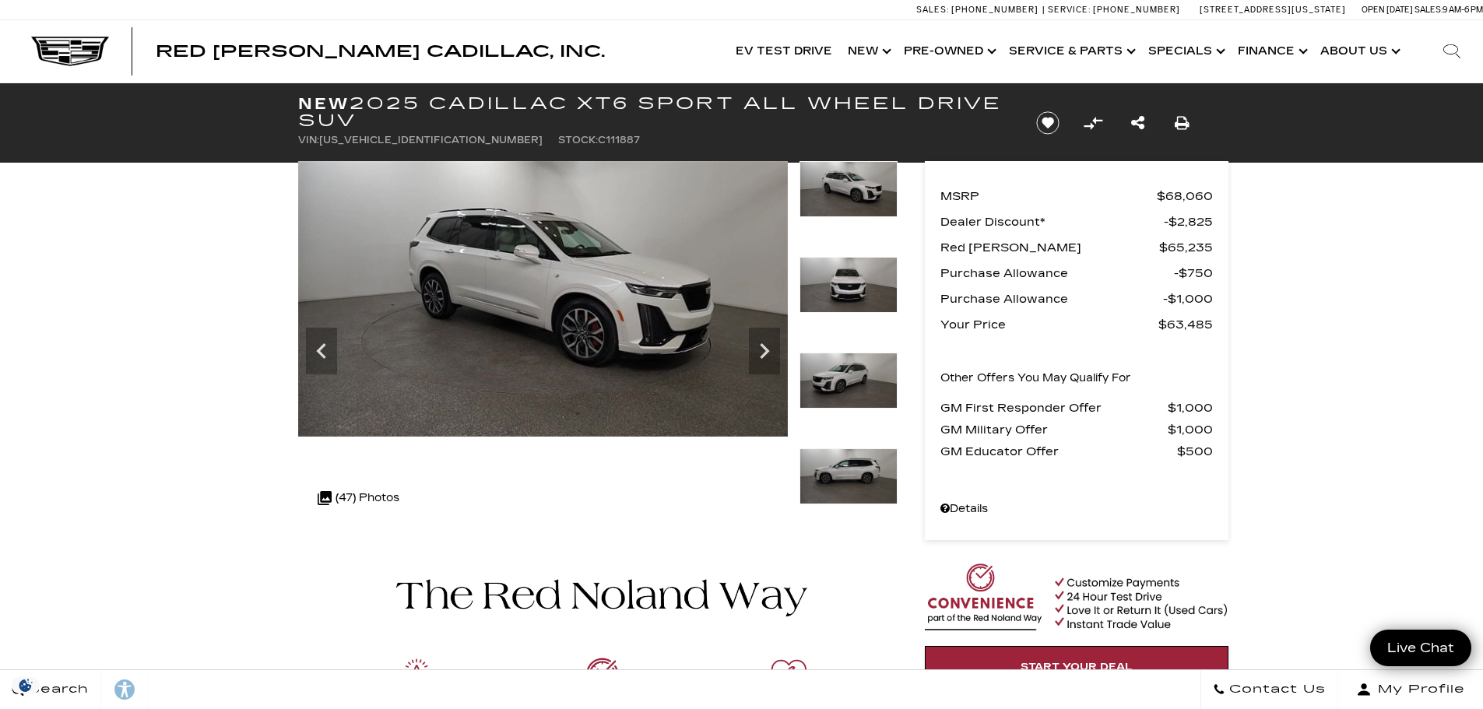
click at [844, 471] on img at bounding box center [848, 476] width 98 height 56
click at [858, 467] on img at bounding box center [848, 476] width 98 height 56
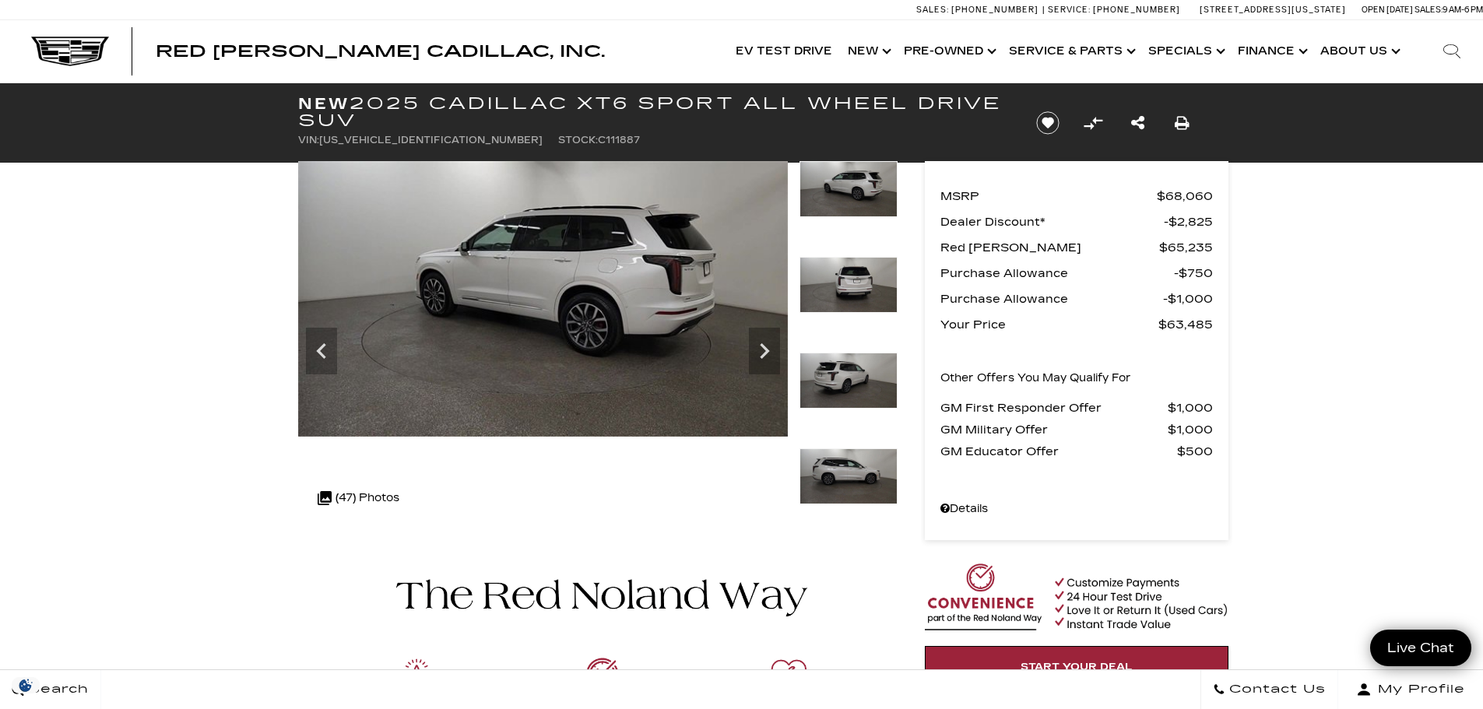
click at [838, 479] on img at bounding box center [848, 476] width 98 height 56
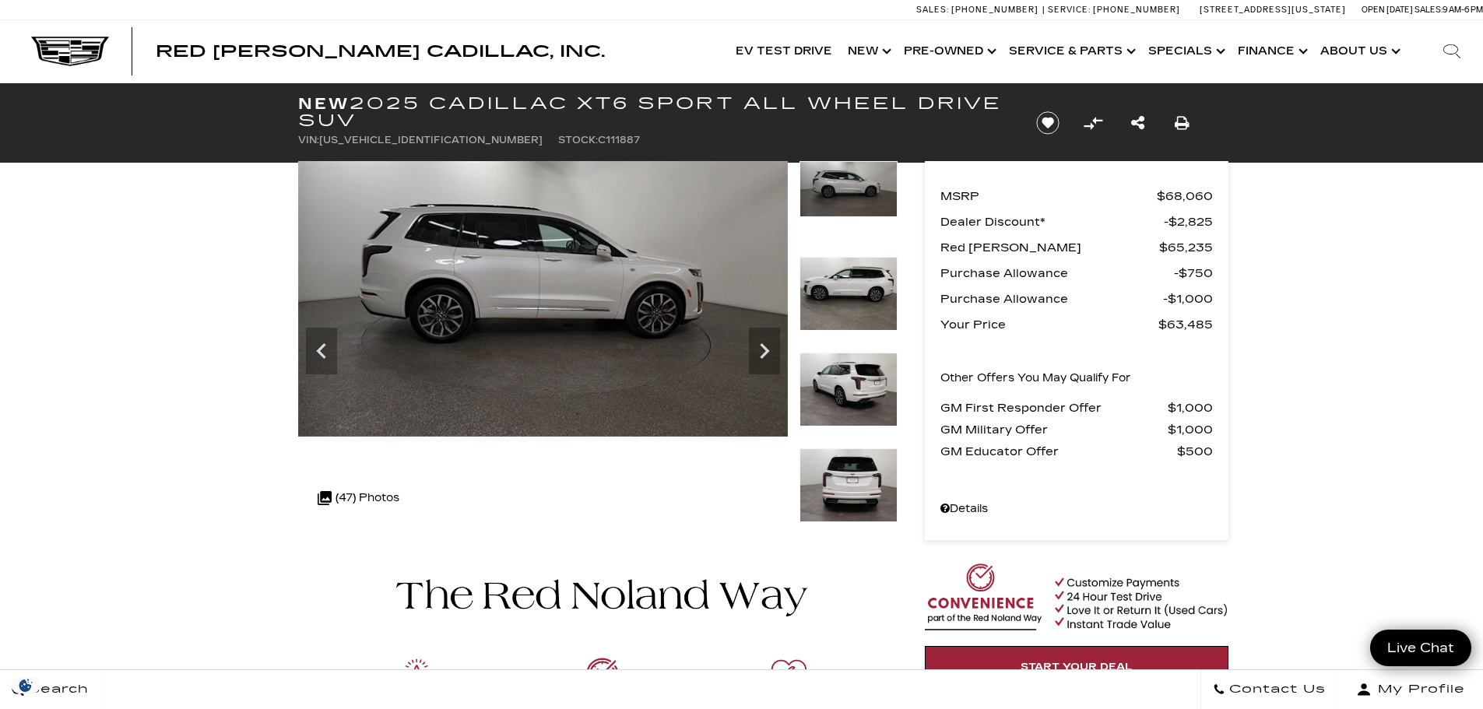
click at [847, 478] on img at bounding box center [848, 485] width 98 height 74
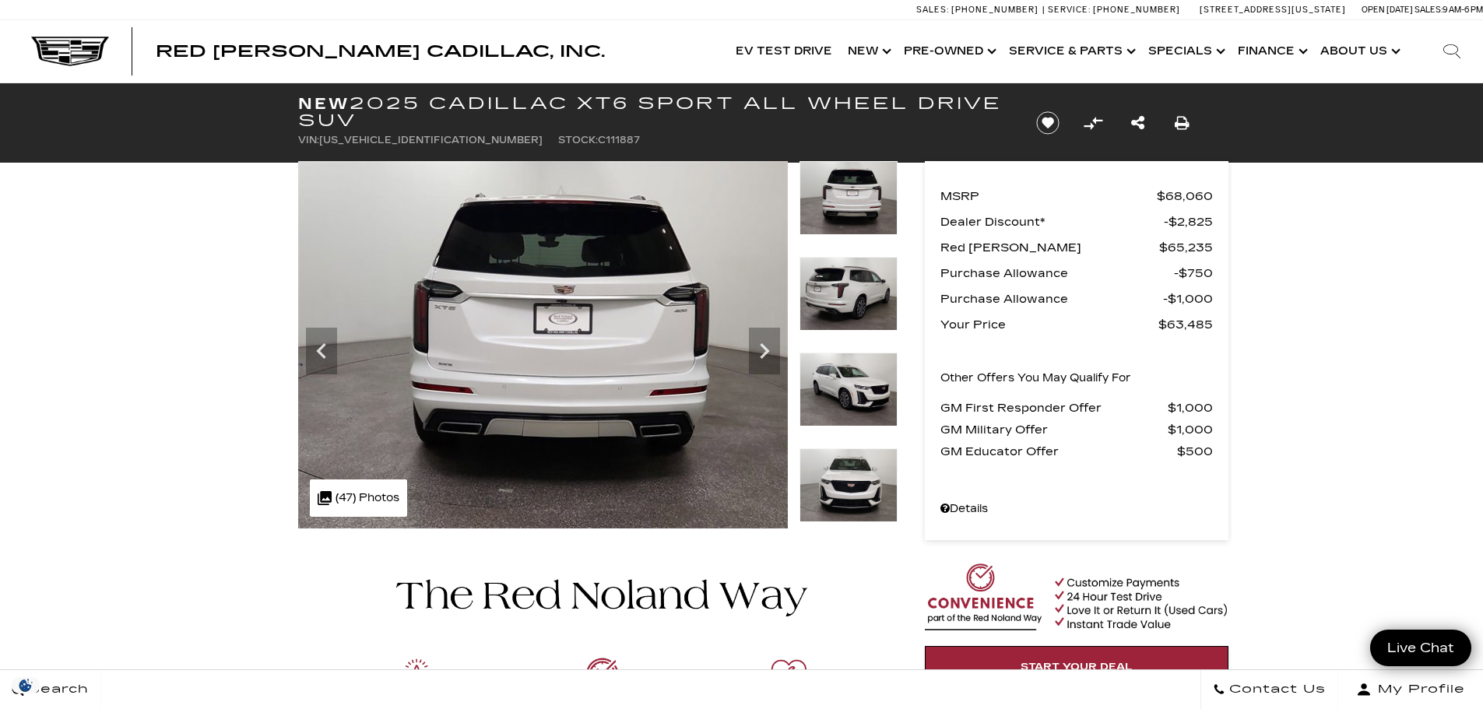
click at [847, 478] on img at bounding box center [848, 485] width 98 height 74
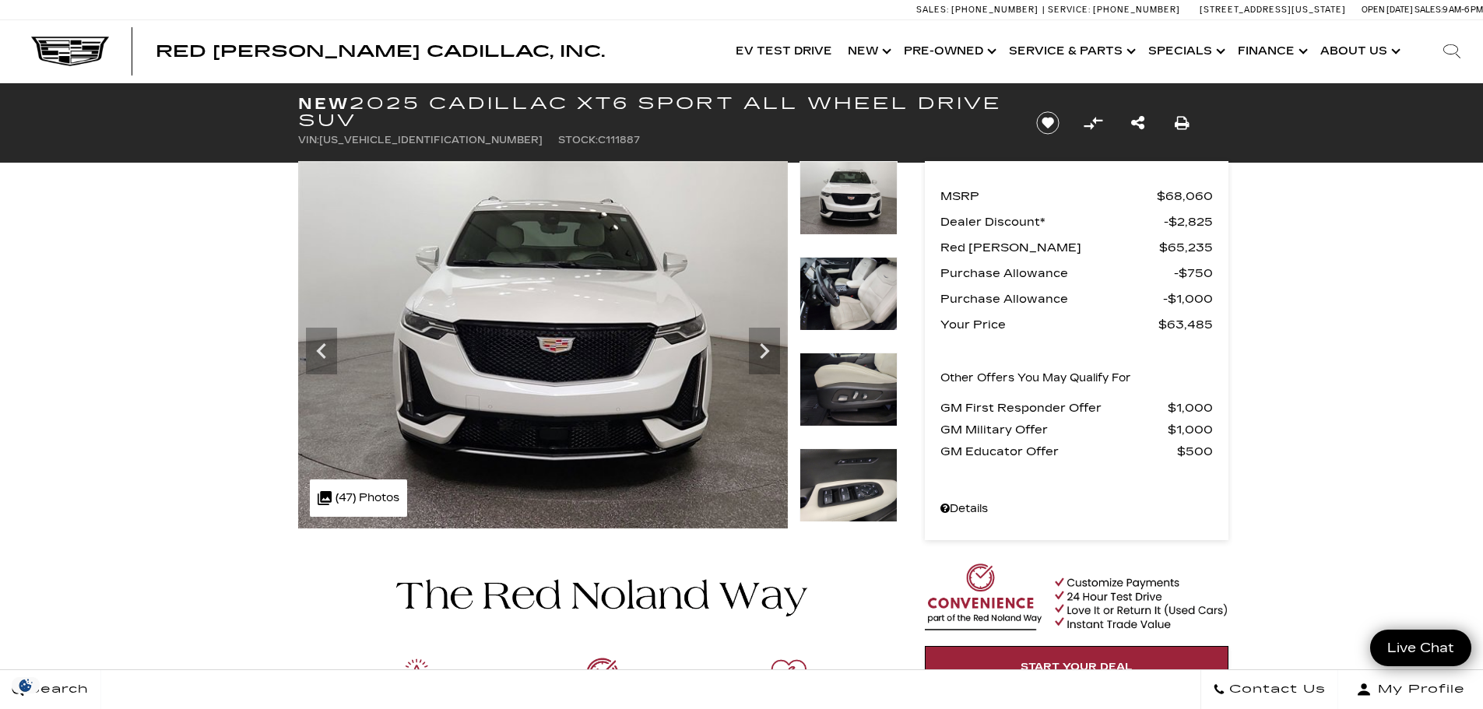
click at [847, 478] on img at bounding box center [848, 485] width 98 height 74
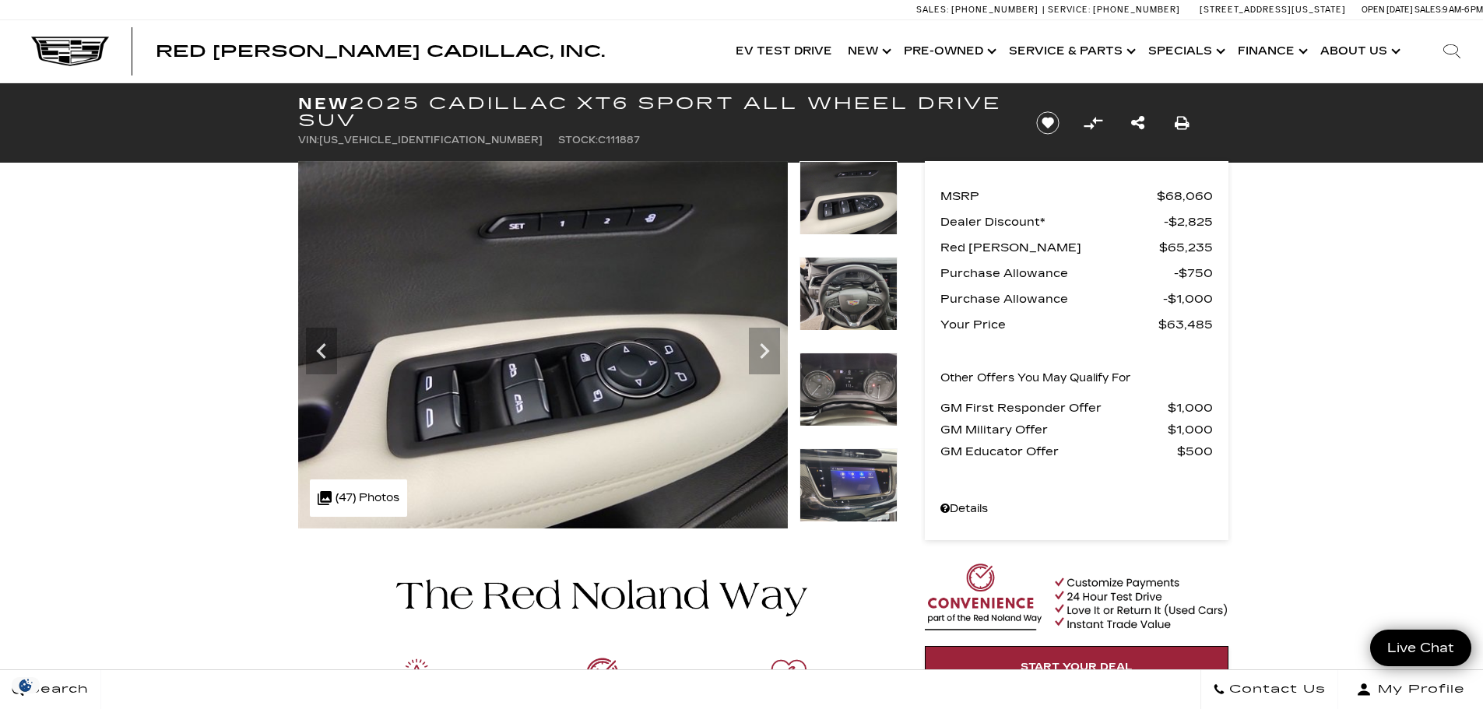
click at [844, 192] on img at bounding box center [848, 198] width 98 height 74
click at [859, 207] on img at bounding box center [848, 198] width 98 height 74
click at [322, 348] on icon "Previous" at bounding box center [320, 351] width 9 height 16
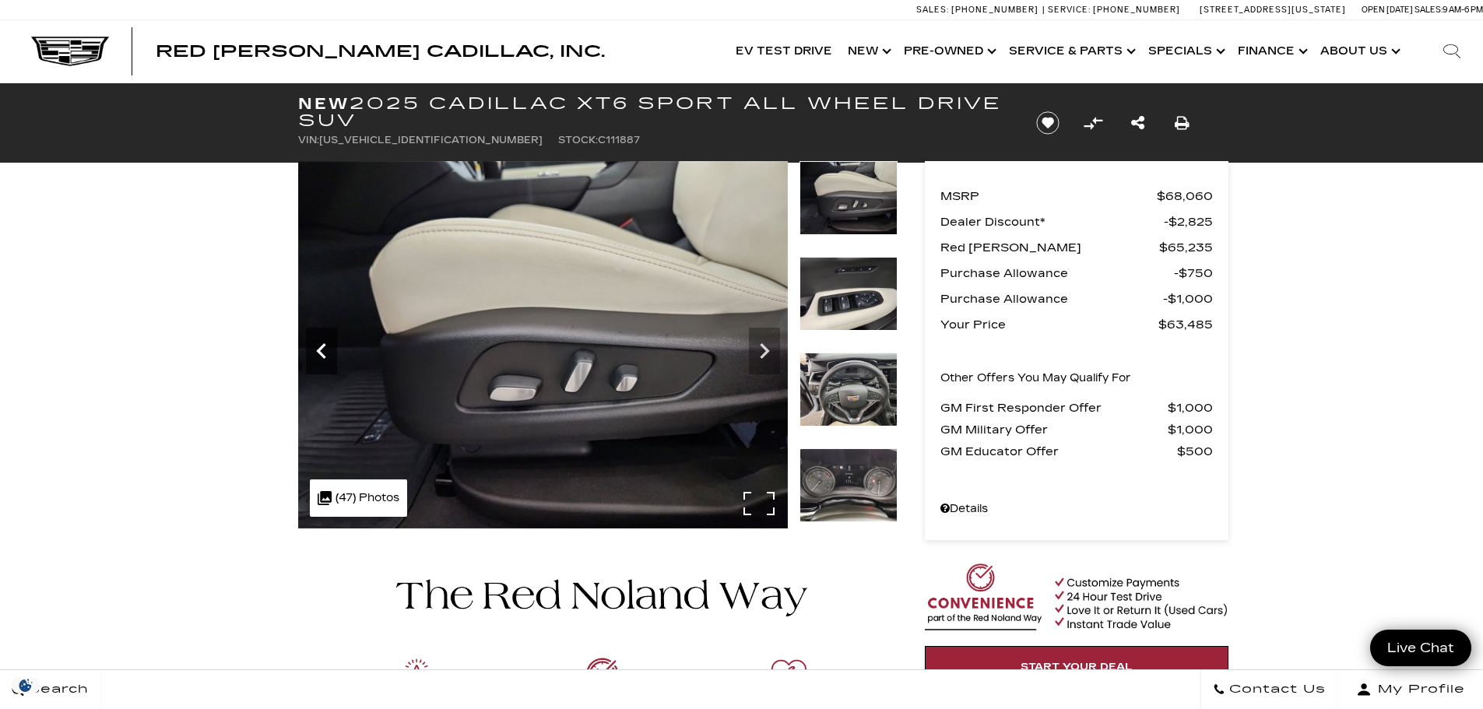
click at [318, 346] on icon "Previous" at bounding box center [321, 351] width 31 height 31
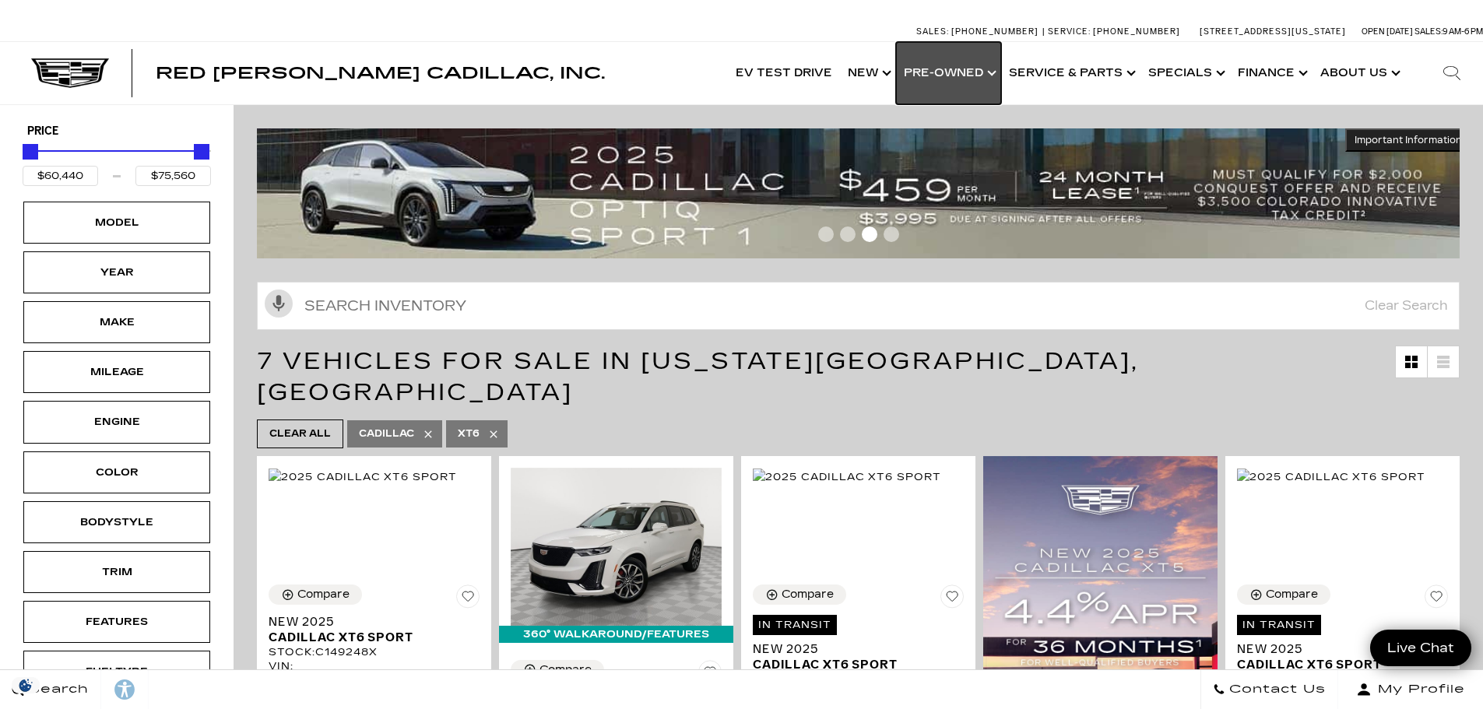
click at [967, 72] on link "Show Pre-Owned" at bounding box center [948, 73] width 105 height 62
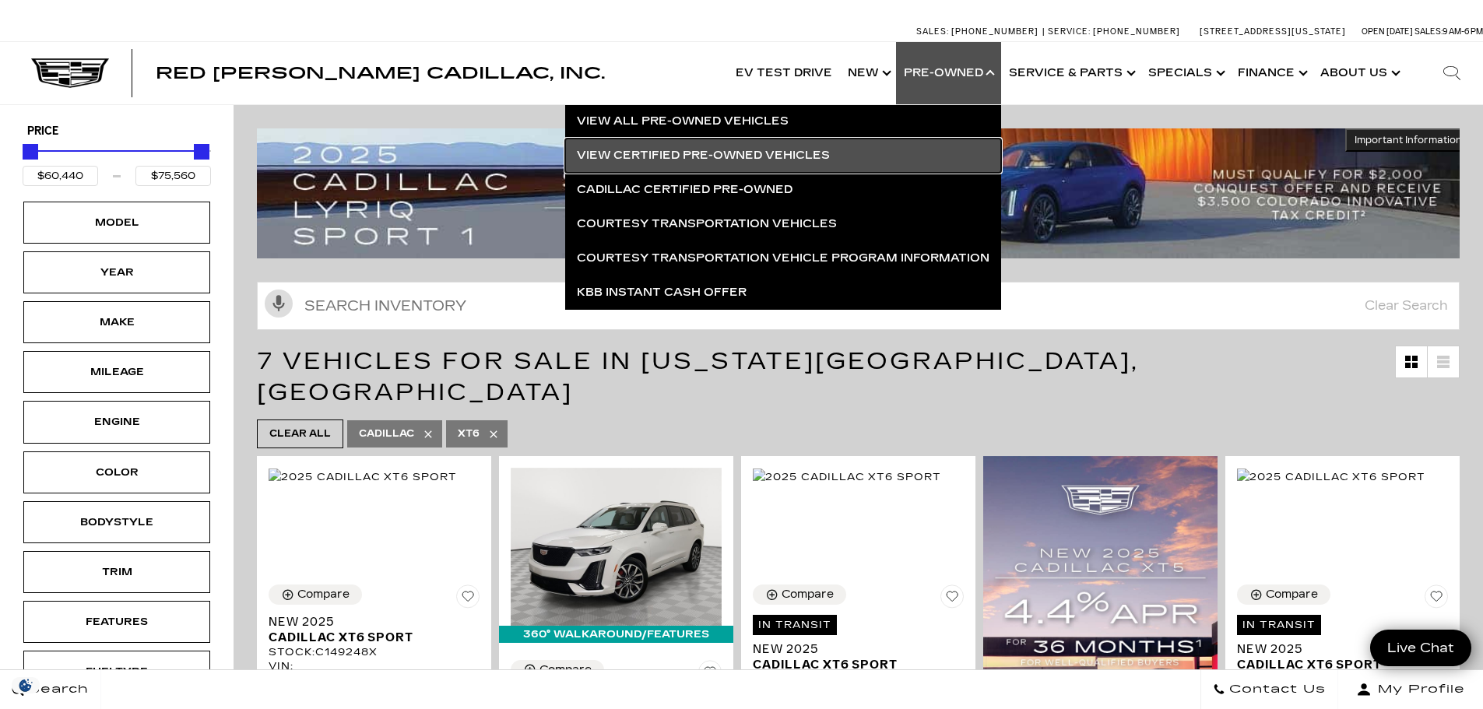
click at [708, 147] on link "View Certified Pre-Owned Vehicles" at bounding box center [783, 156] width 436 height 34
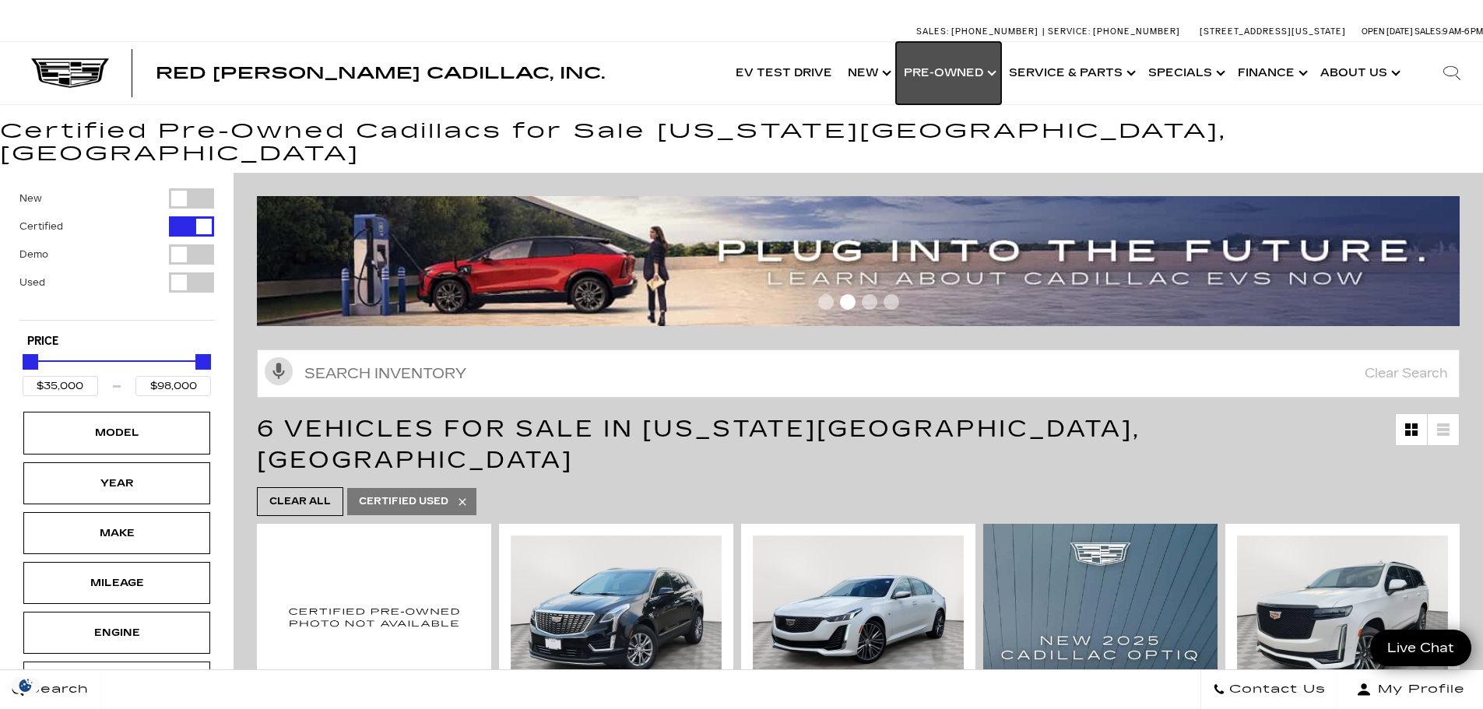
click at [977, 68] on link "Show Pre-Owned" at bounding box center [948, 73] width 105 height 62
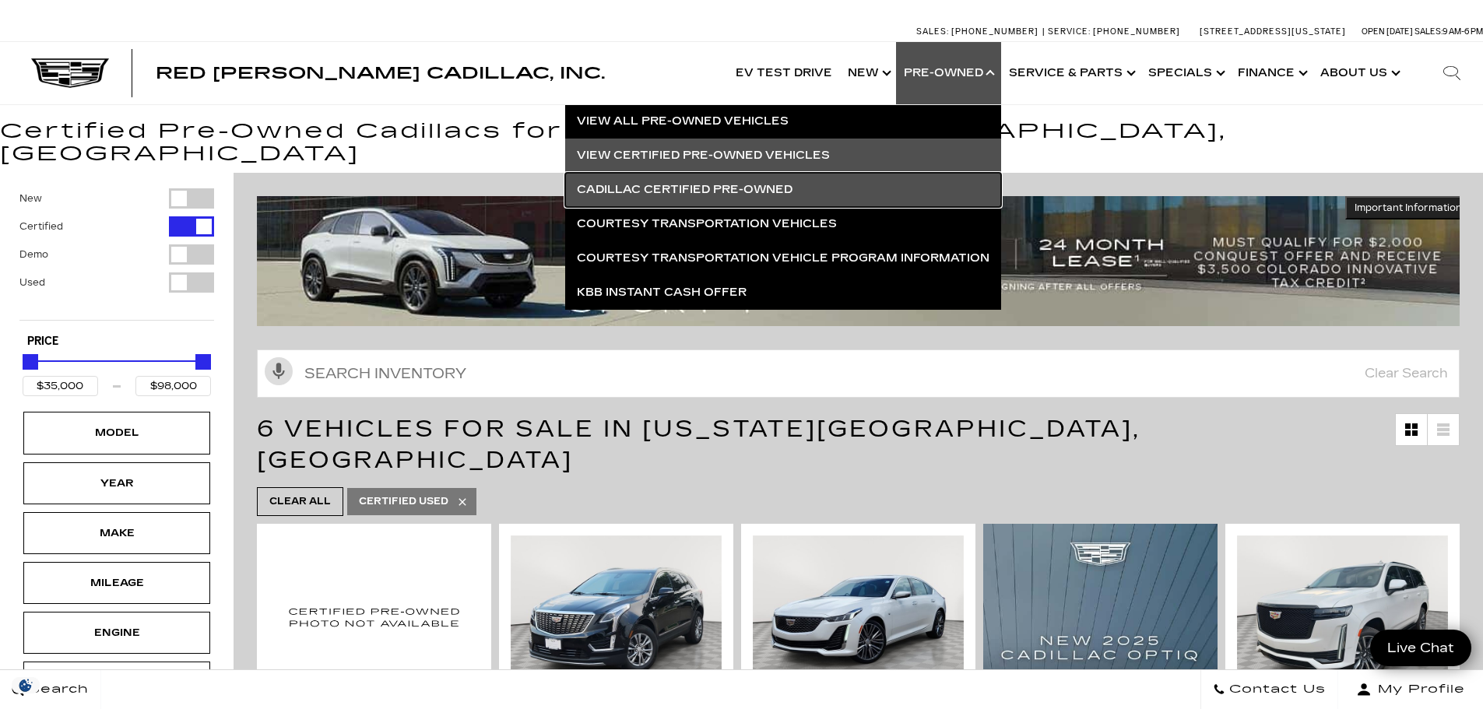
click at [663, 183] on link "Cadillac Certified Pre-Owned" at bounding box center [783, 190] width 436 height 34
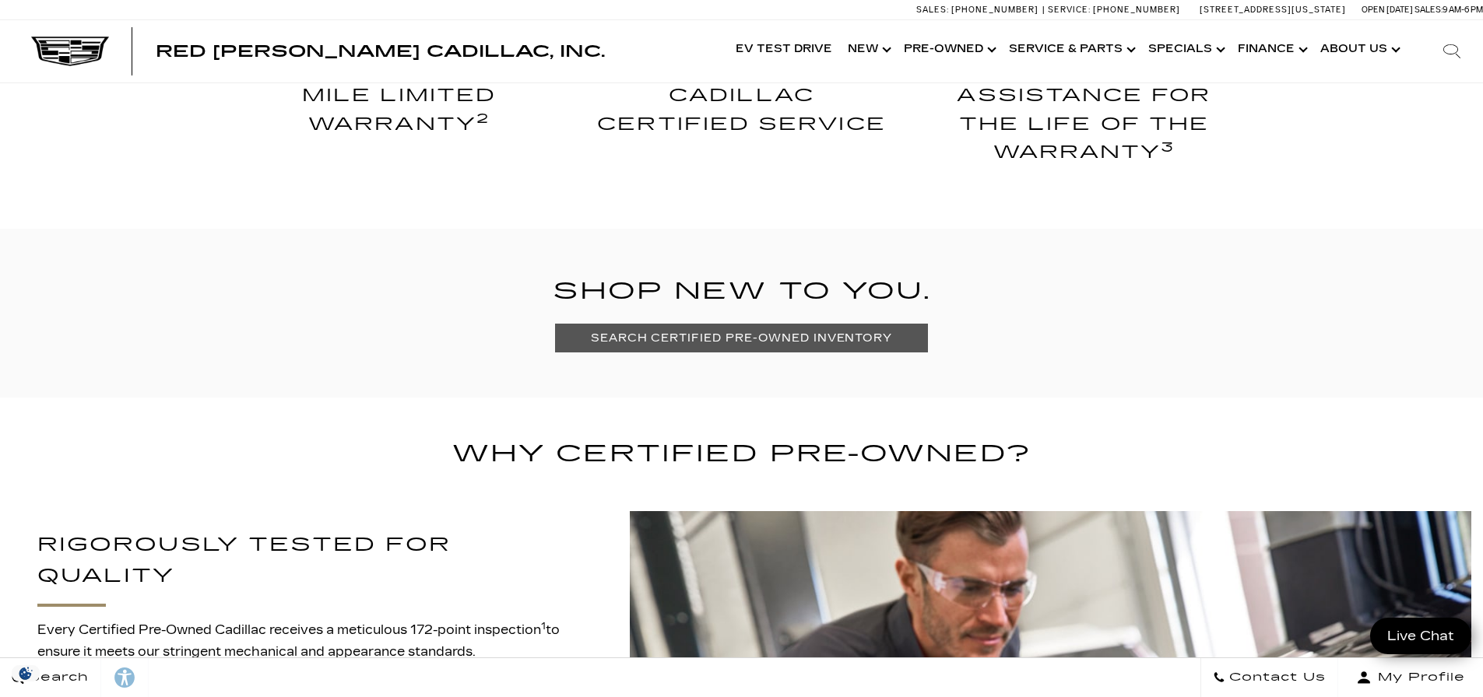
scroll to position [1012, 0]
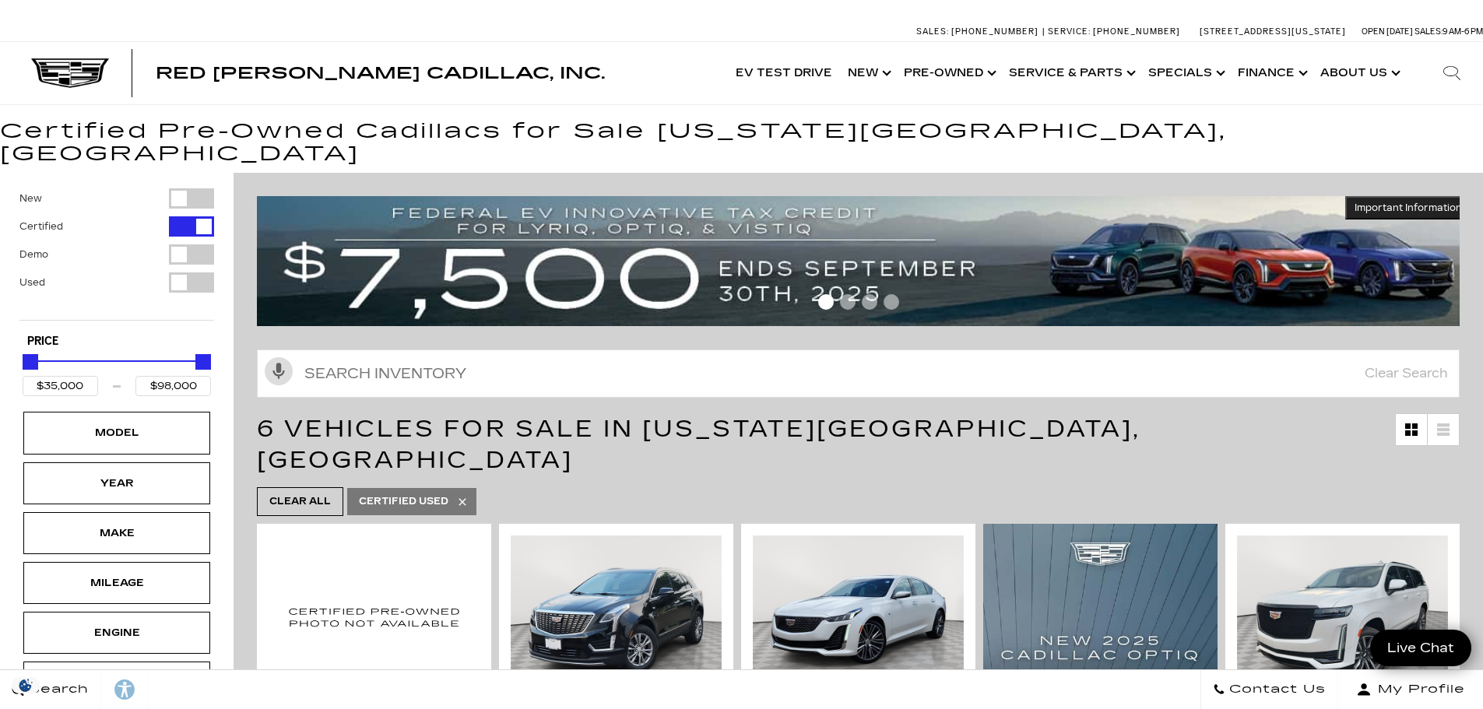
click at [852, 294] on span "Go to slide 2" at bounding box center [848, 302] width 16 height 16
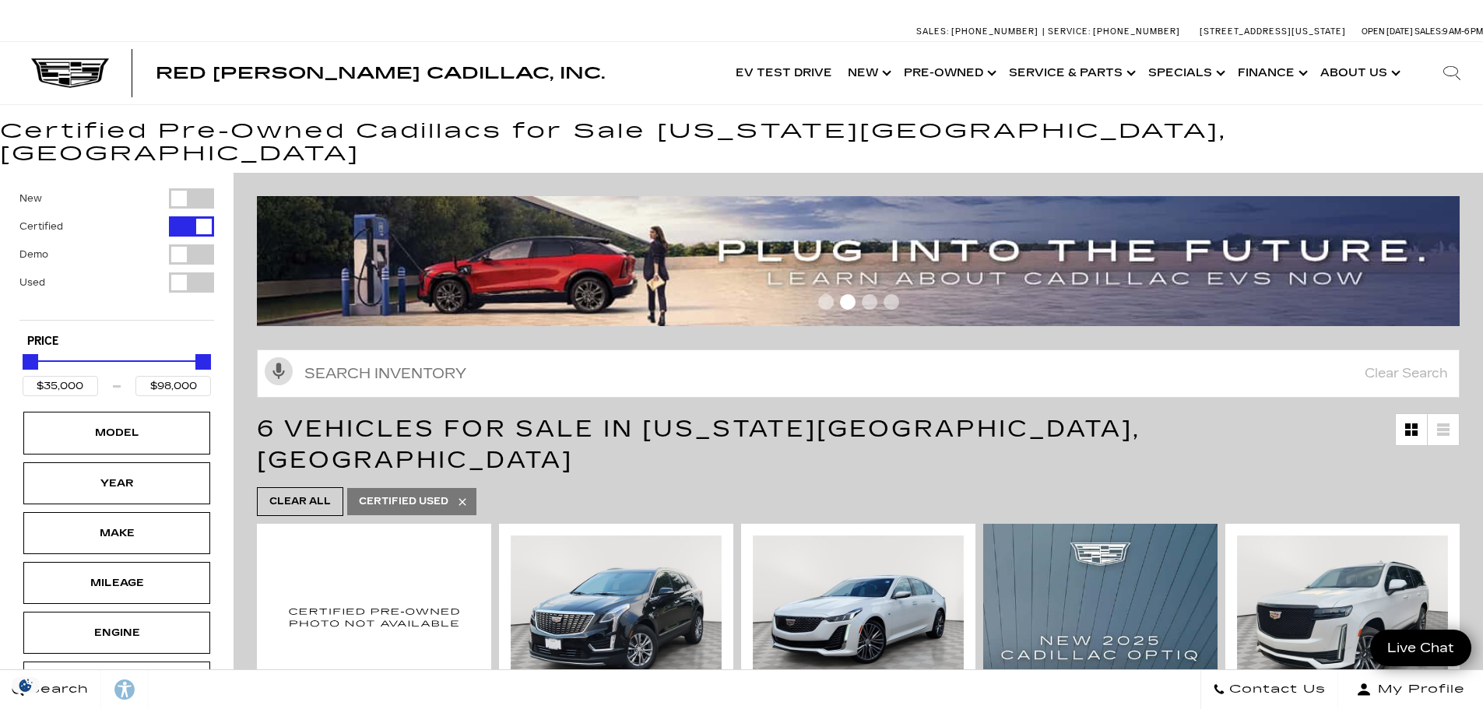
click at [871, 294] on span "Go to slide 3" at bounding box center [870, 302] width 16 height 16
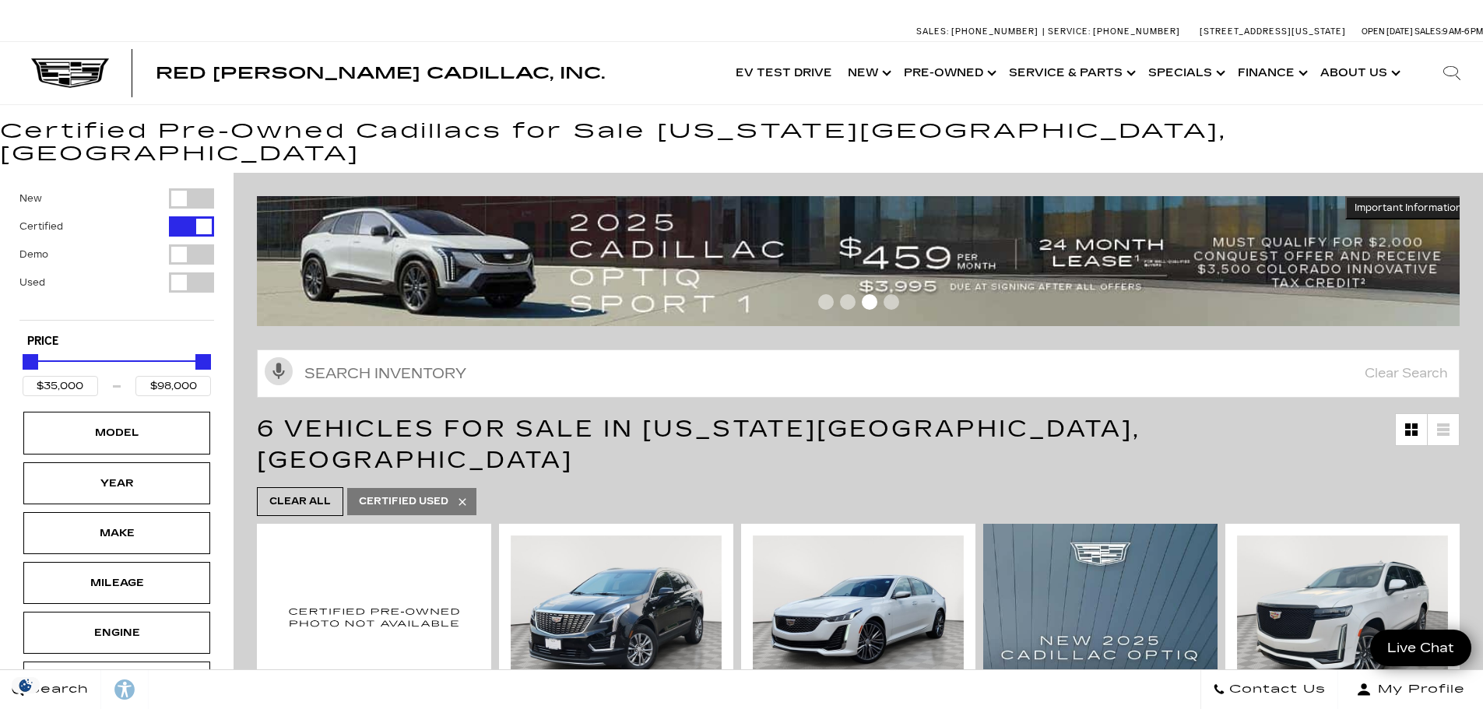
click at [899, 294] on span "Go to slide 4" at bounding box center [892, 302] width 16 height 16
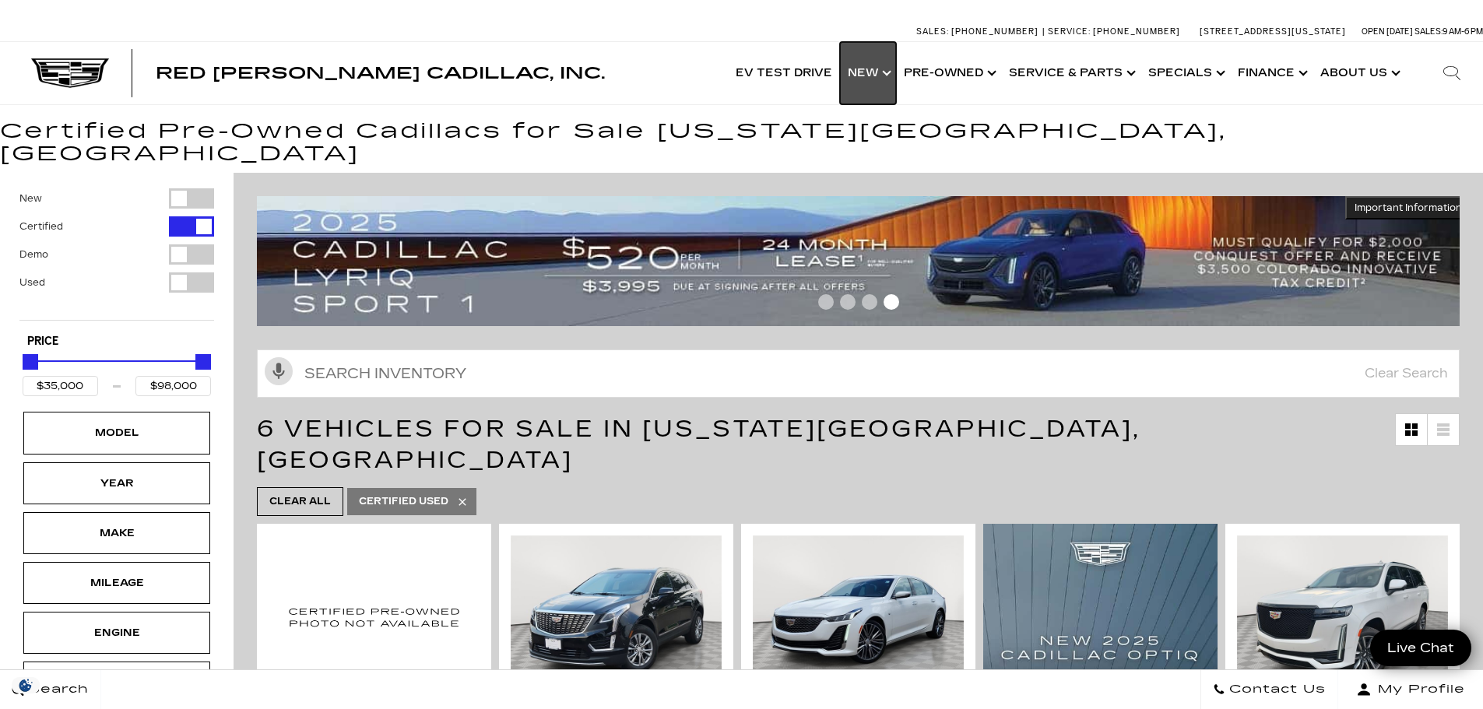
click at [870, 74] on link "Show New" at bounding box center [868, 73] width 56 height 62
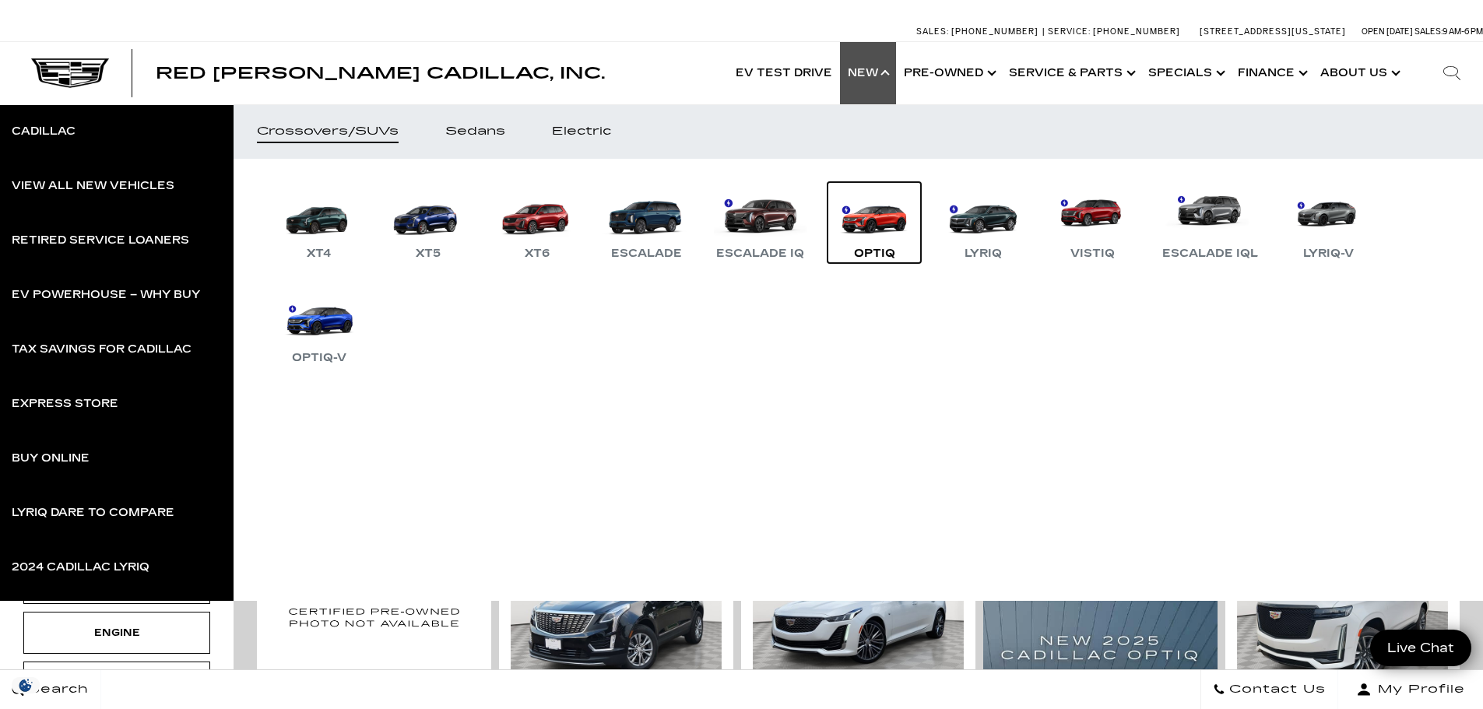
click at [882, 209] on link "OPTIQ" at bounding box center [873, 222] width 93 height 81
